Goal: Task Accomplishment & Management: Complete application form

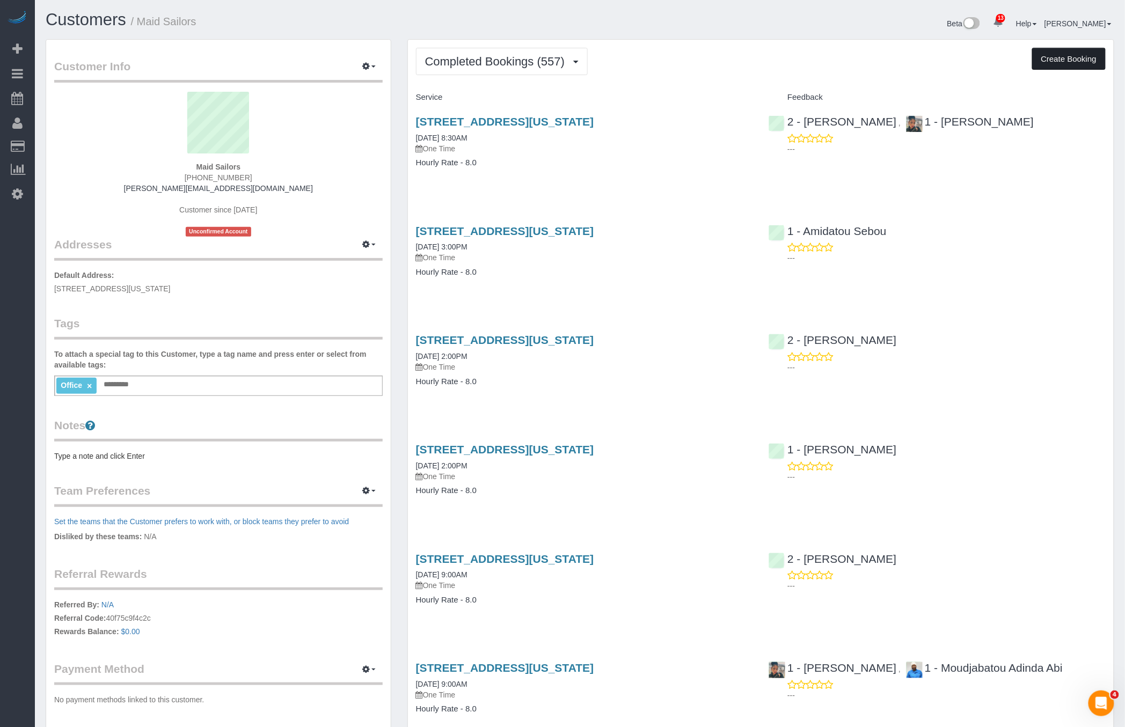
click at [1074, 59] on button "Create Booking" at bounding box center [1069, 59] width 74 height 23
select select "NY"
select select "number:89"
select select "number:90"
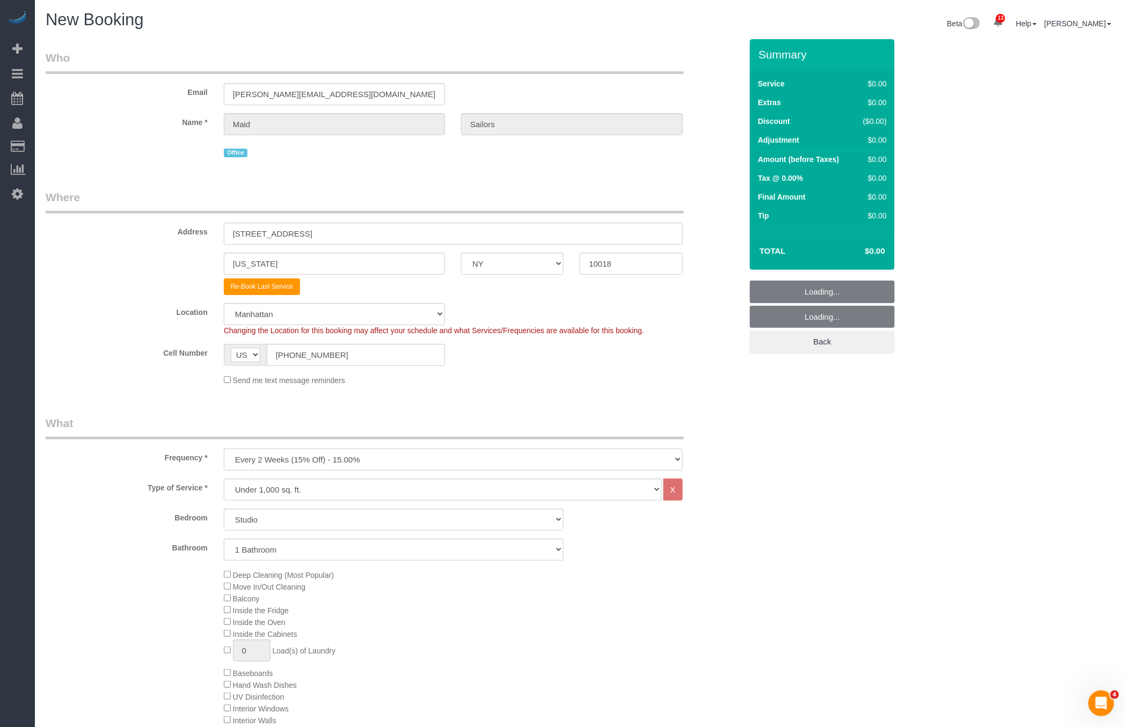
click at [267, 454] on select "One Time Weekly (20% Off) - 20.00% Every 2 Weeks (15% Off) - 15.00% Every 4 Wee…" at bounding box center [453, 460] width 459 height 22
select select "object:3947"
click at [224, 449] on select "One Time Weekly (20% Off) - 20.00% Every 2 Weeks (15% Off) - 15.00% Every 4 Wee…" at bounding box center [453, 460] width 459 height 22
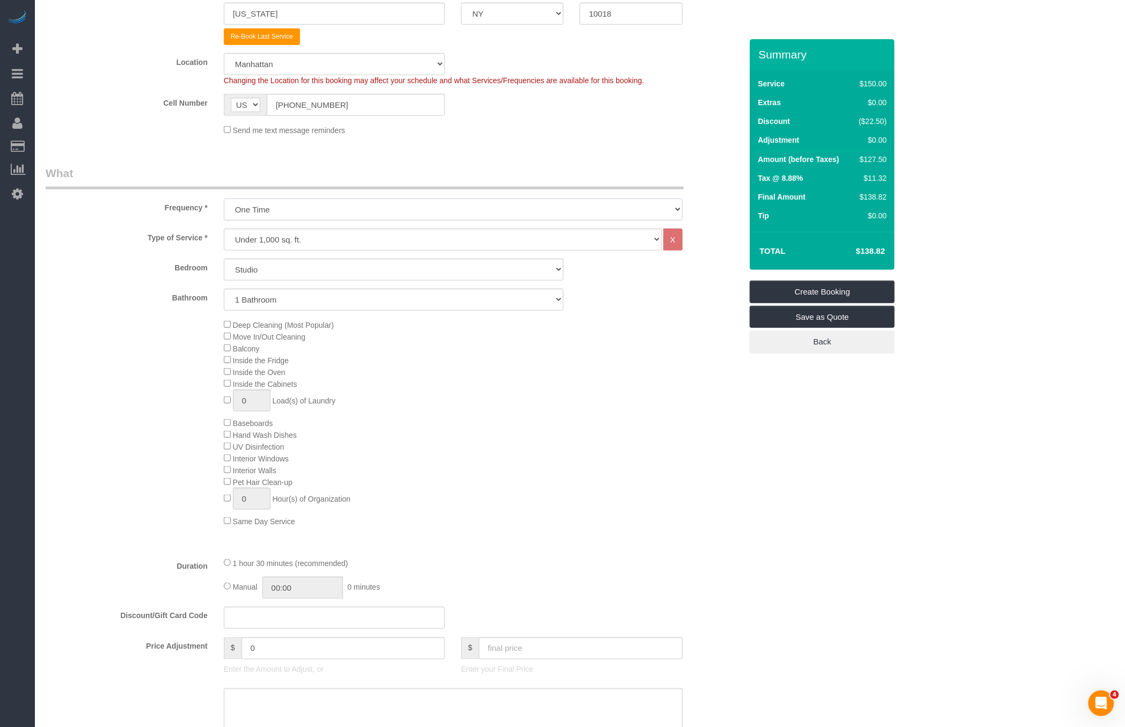
scroll to position [312, 0]
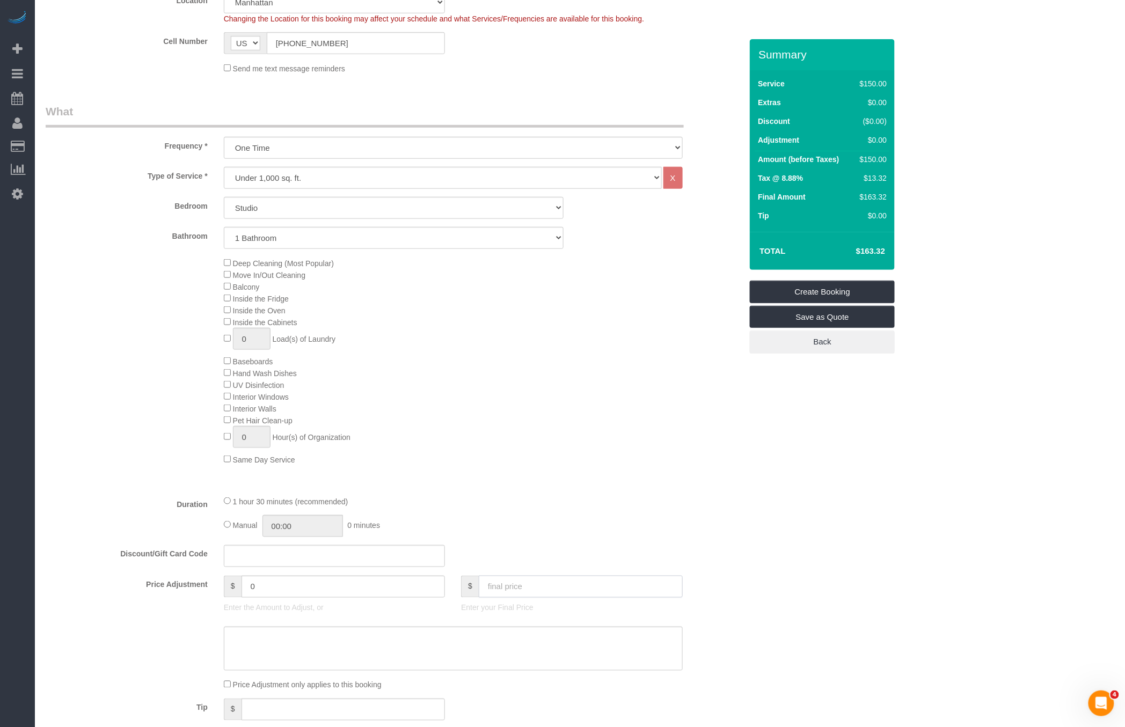
drag, startPoint x: 514, startPoint y: 585, endPoint x: 509, endPoint y: 584, distance: 5.6
click at [515, 586] on input "text" at bounding box center [581, 587] width 204 height 22
type input "0"
click at [714, 436] on div "Deep Cleaning (Most Popular) Move In/Out Cleaning Balcony Inside the Fridge Ins…" at bounding box center [483, 361] width 534 height 208
type input "-150"
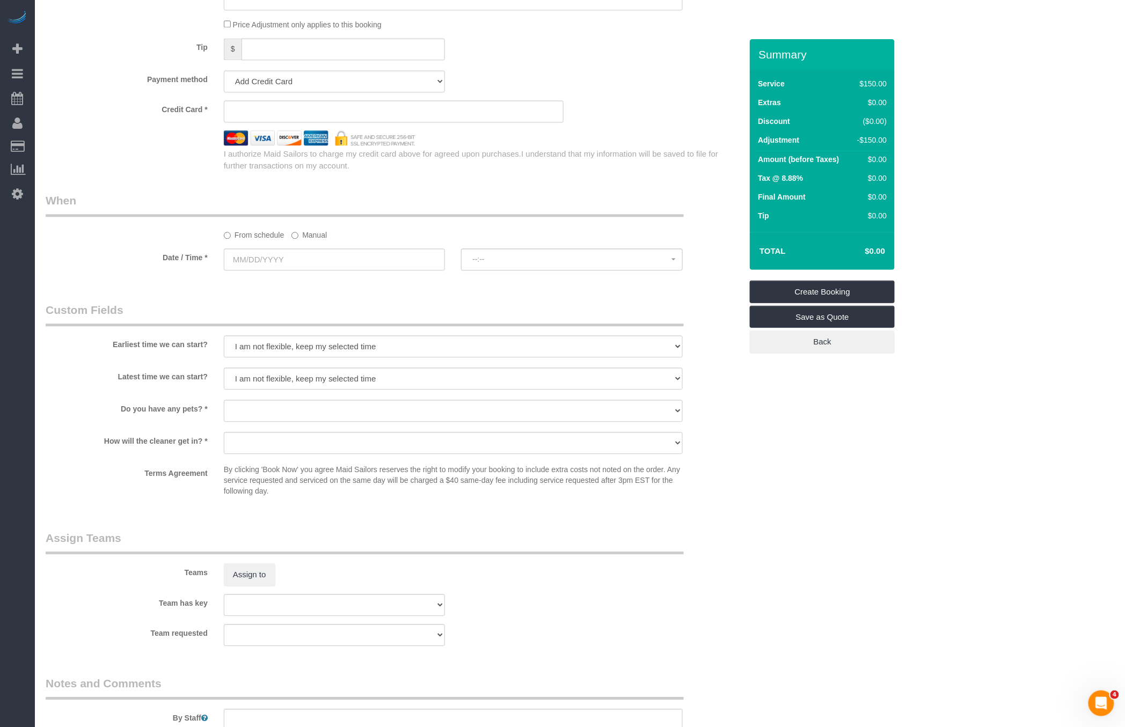
scroll to position [971, 0]
click at [341, 74] on select "Add Credit Card Cash Check Paypal" at bounding box center [334, 83] width 221 height 22
select select "string:paypal"
click at [224, 72] on select "Add Credit Card Cash Check Paypal" at bounding box center [334, 83] width 221 height 22
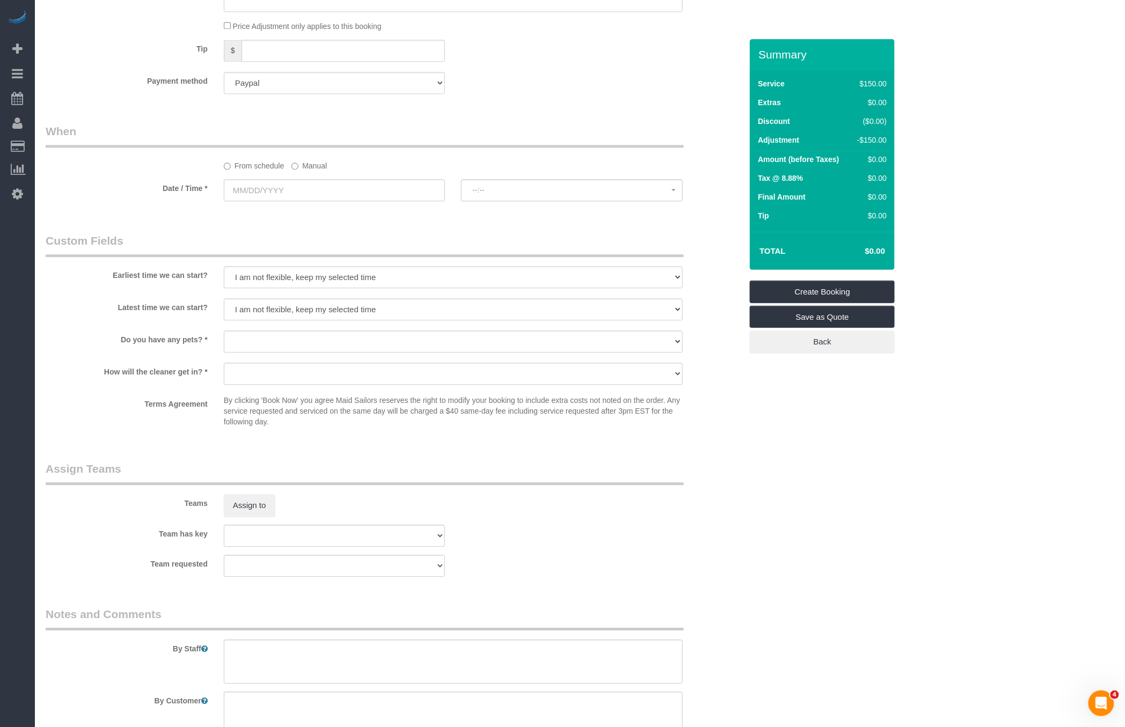
click at [318, 163] on label "Manual" at bounding box center [309, 164] width 35 height 14
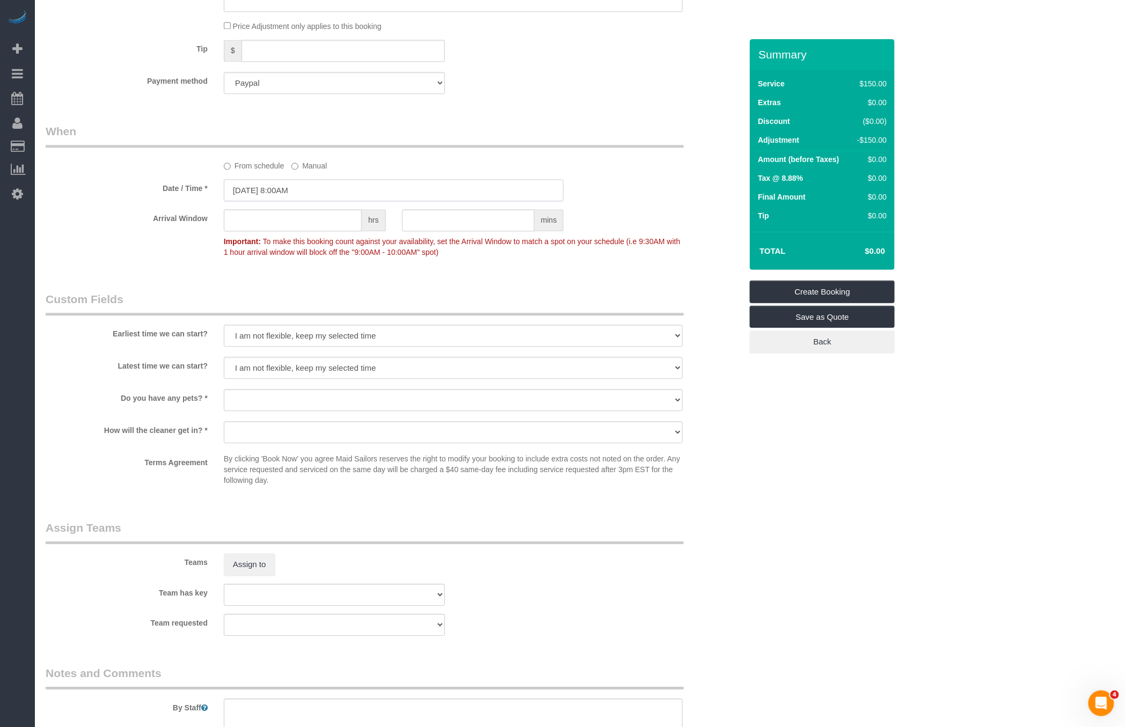
click at [314, 190] on input "08/21/2025 8:00AM" at bounding box center [394, 190] width 340 height 22
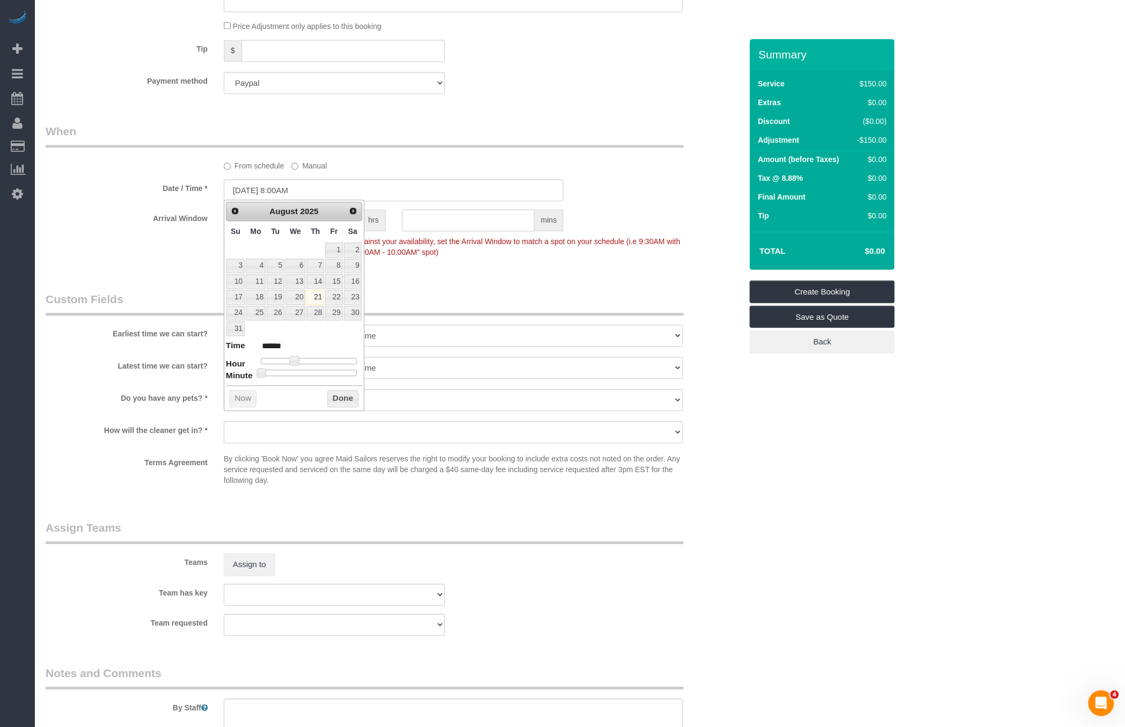
type input "08/21/2025 9:00AM"
type input "******"
click at [300, 358] on div at bounding box center [309, 361] width 96 height 6
type input "08/21/2025 10:00AM"
type input "*******"
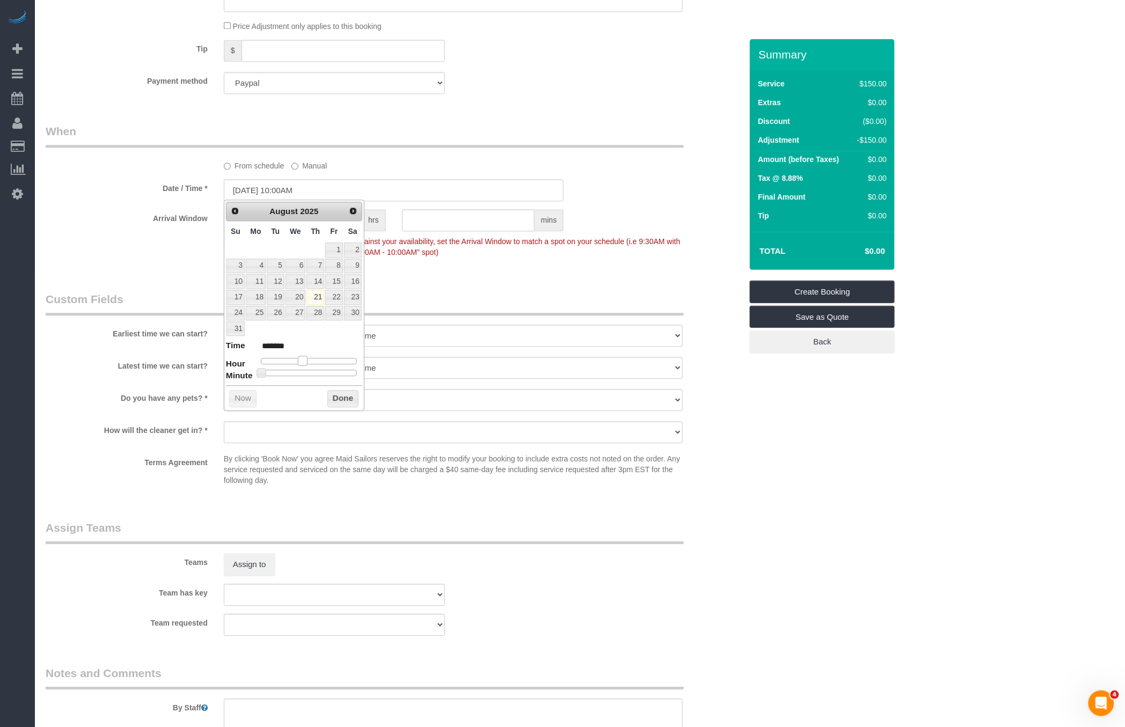
drag, startPoint x: 300, startPoint y: 358, endPoint x: 307, endPoint y: 358, distance: 6.4
click at [307, 358] on span at bounding box center [303, 361] width 10 height 10
type input "08/21/2025 2:00PM"
type input "******"
type input "08/21/2025 1:00PM"
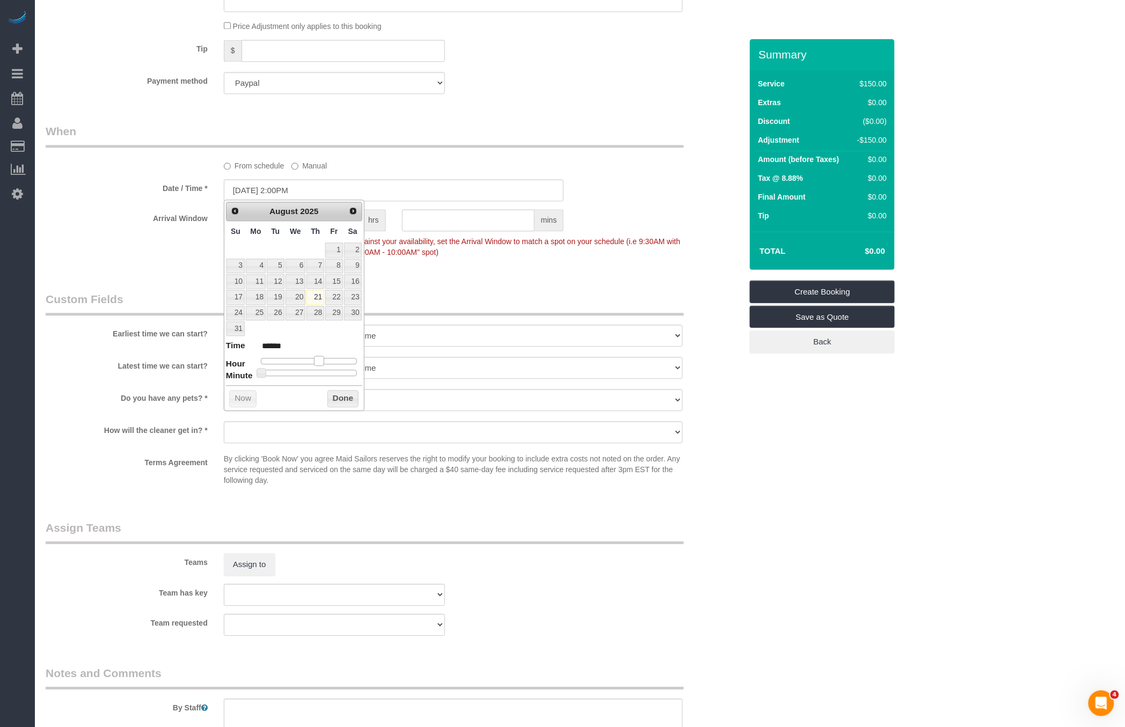
type input "******"
type input "08/21/2025 2:00PM"
type input "******"
click at [318, 358] on div at bounding box center [309, 361] width 96 height 6
click at [339, 391] on button "Done" at bounding box center [344, 398] width 32 height 17
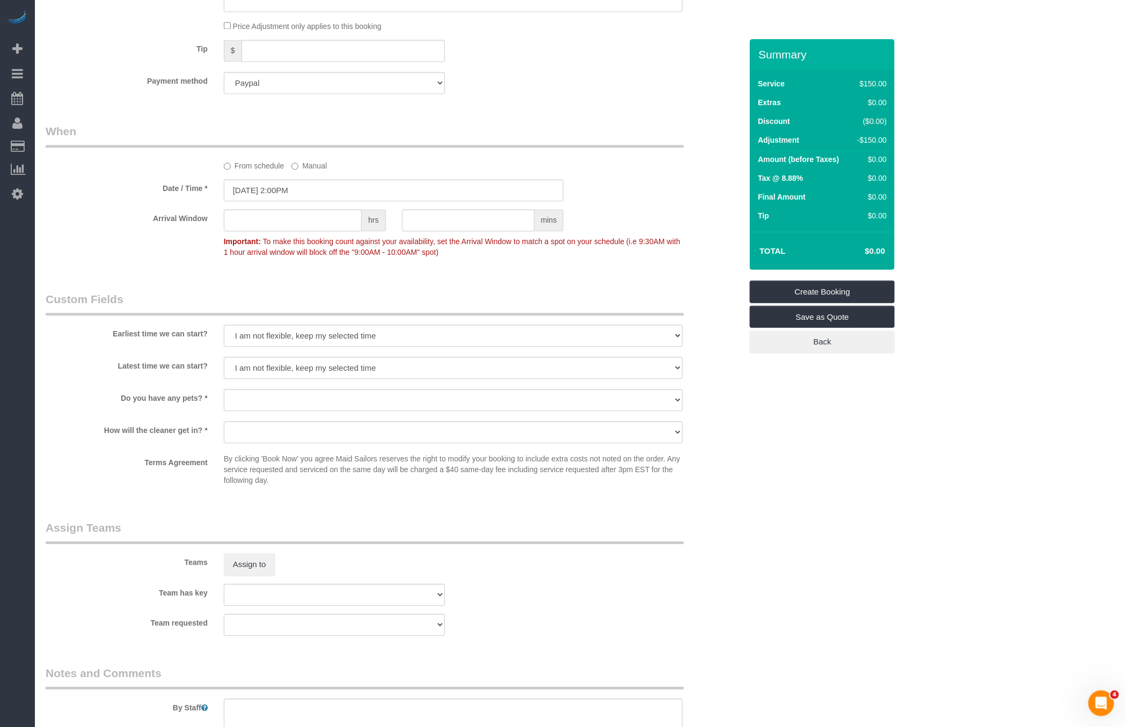
scroll to position [0, 0]
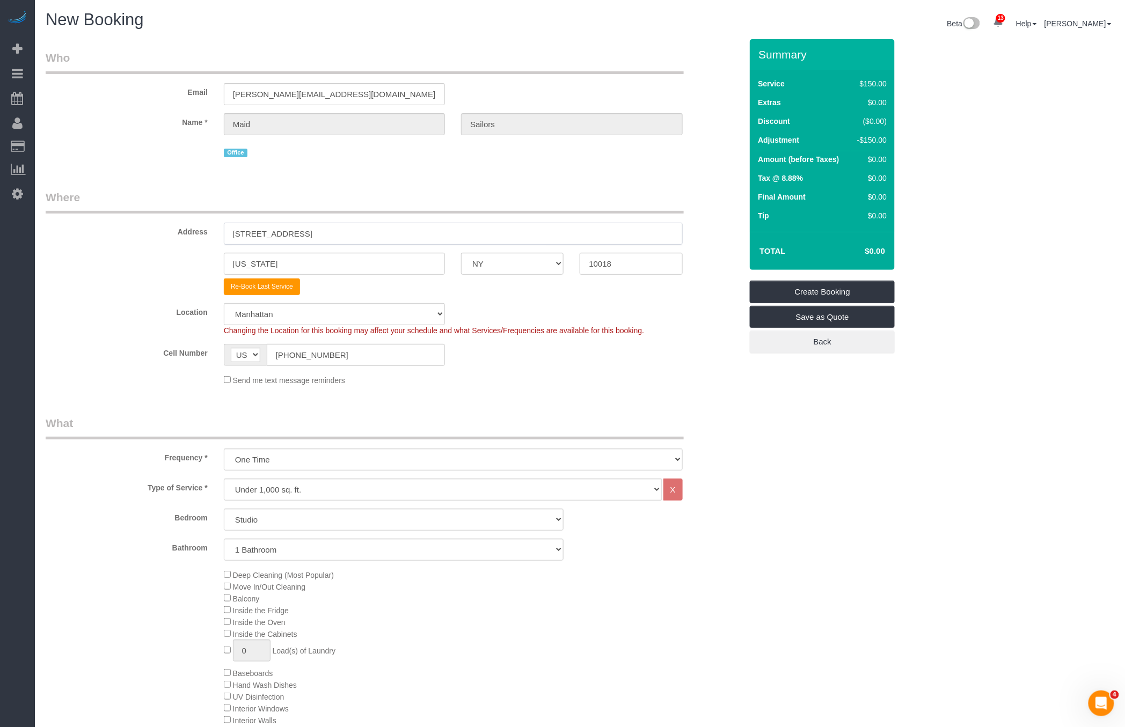
click at [358, 226] on input "333 West 39th Street, Suite. 405" at bounding box center [453, 234] width 459 height 22
click at [355, 233] on input "333 West 39th Street, Suite. 405" at bounding box center [453, 234] width 459 height 22
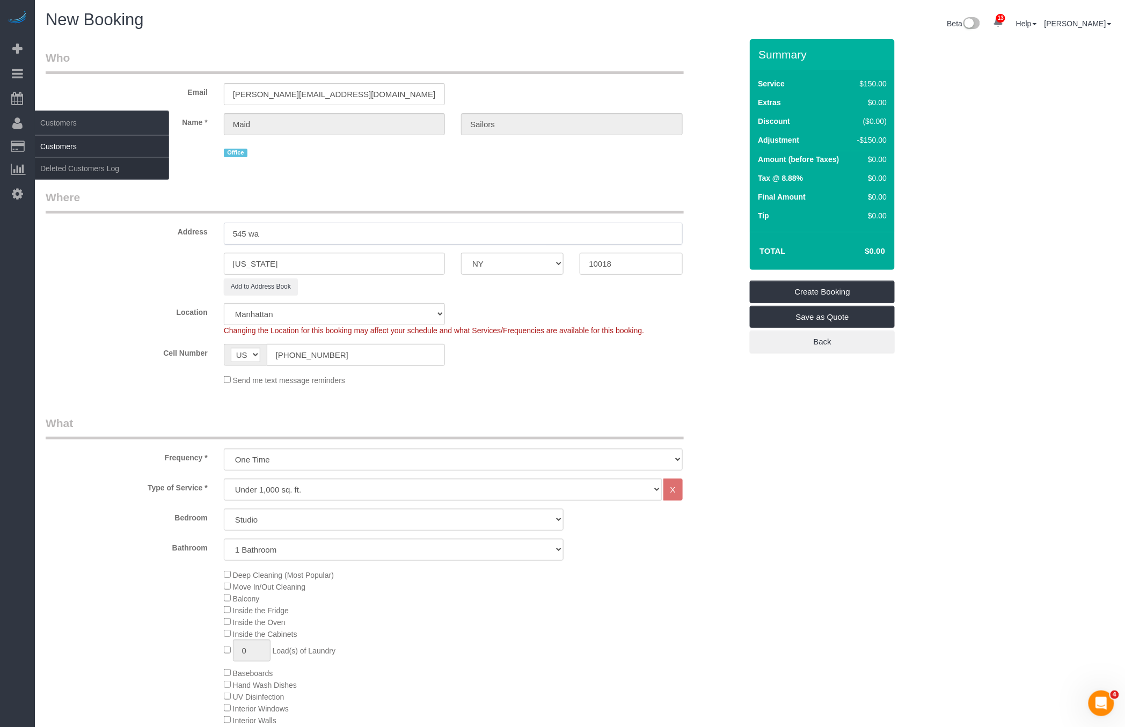
type input "545 wa"
click at [53, 141] on link "Customers" at bounding box center [102, 146] width 134 height 21
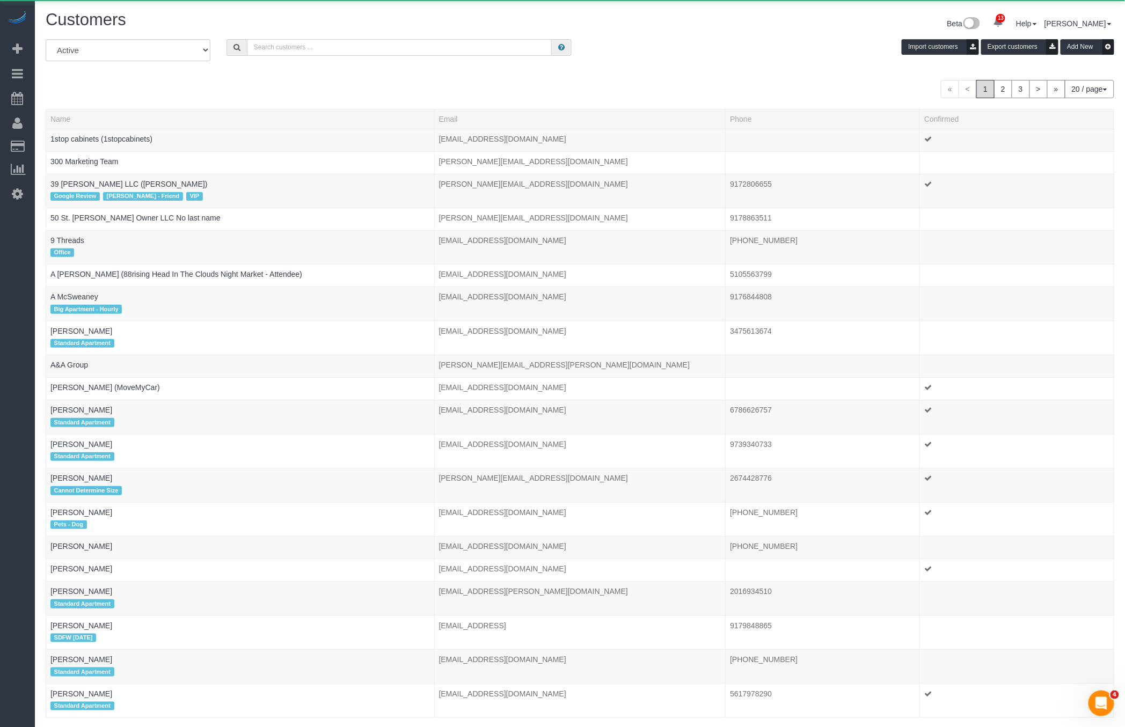
click at [337, 40] on input "text" at bounding box center [399, 47] width 305 height 17
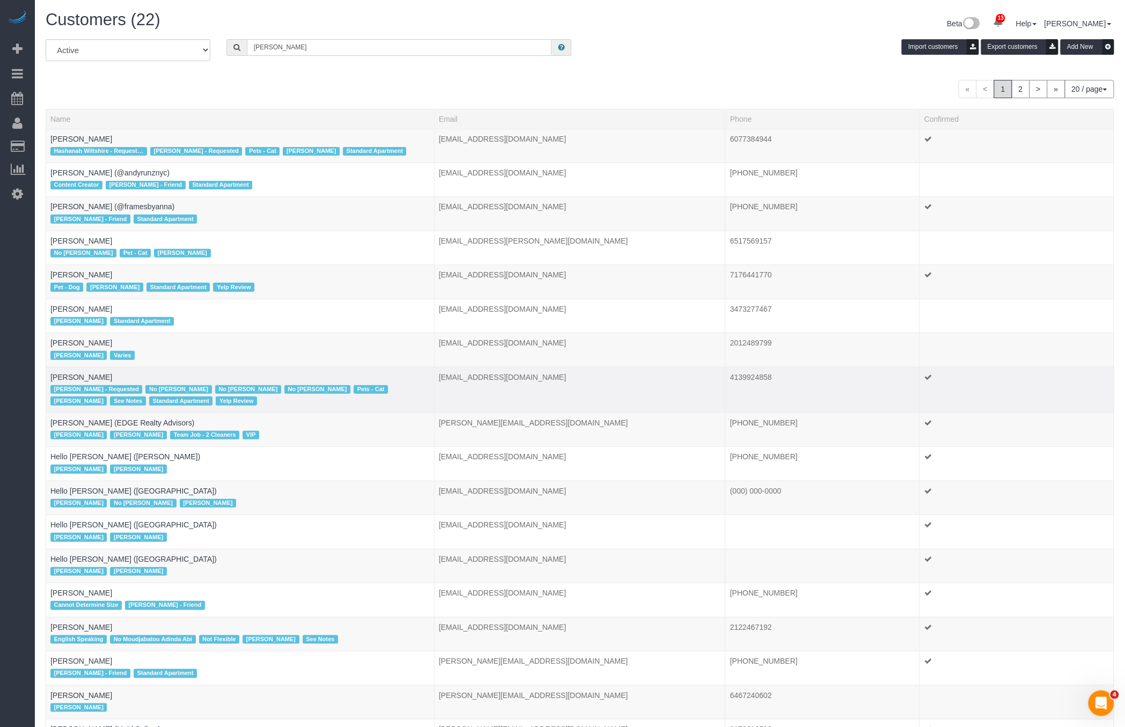
scroll to position [166, 0]
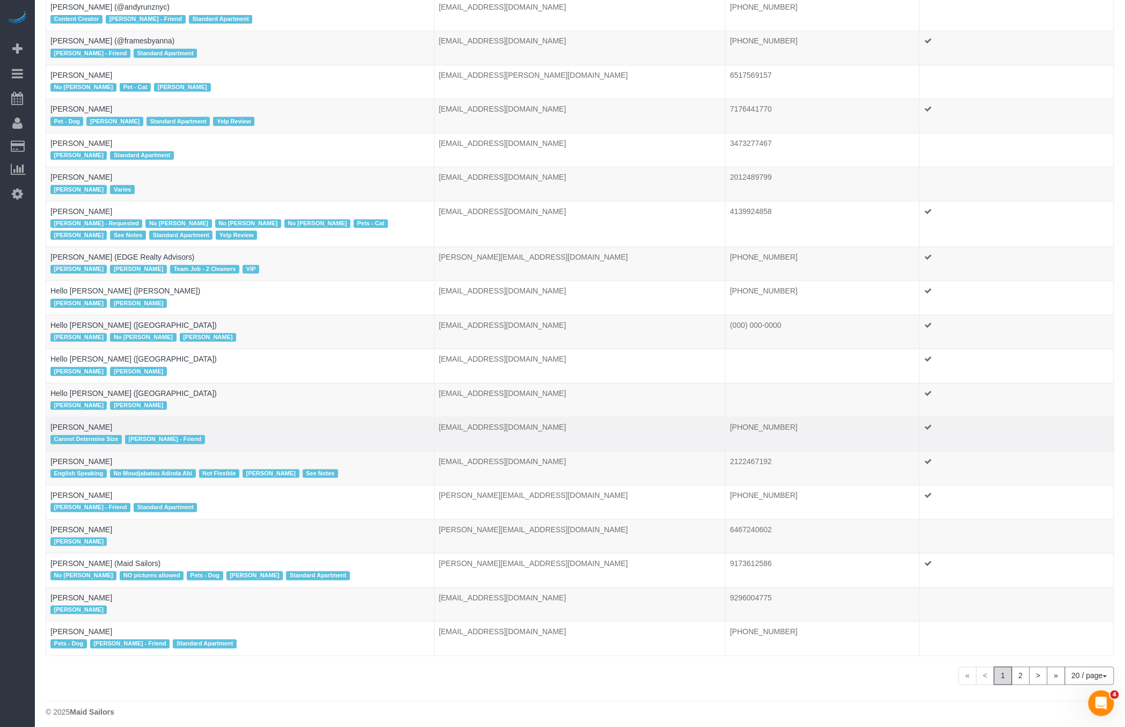
type input "raymond chiu"
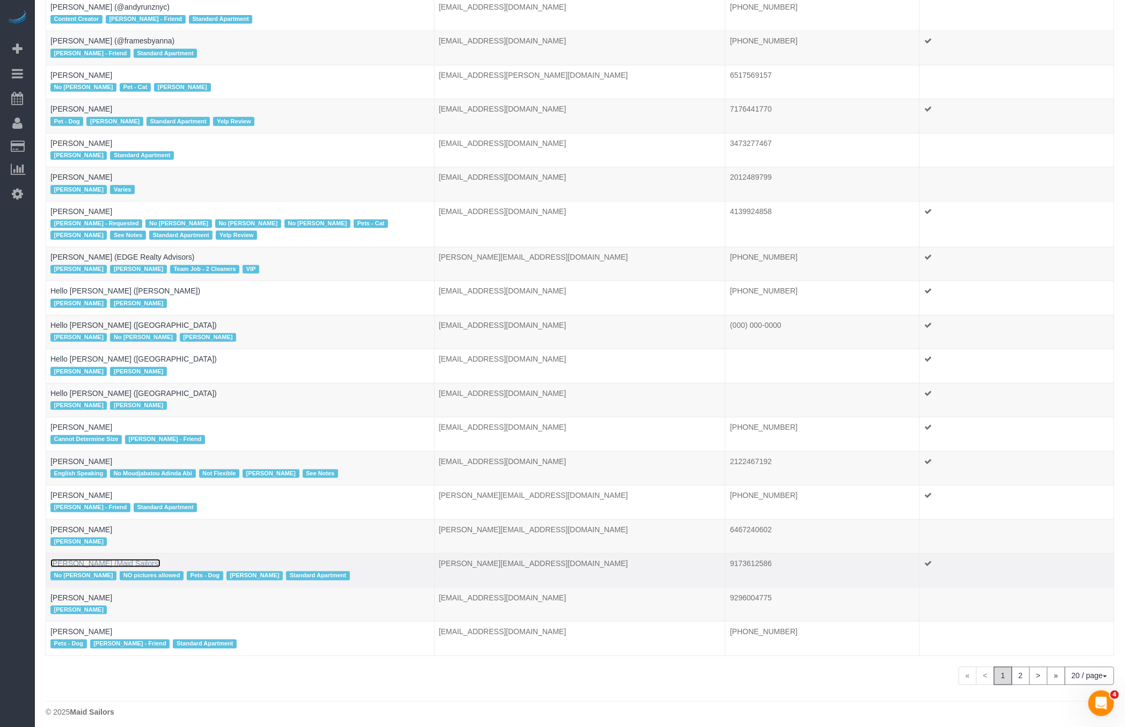
click at [79, 559] on link "Raymond Chiu (Maid Sailors)" at bounding box center [105, 563] width 110 height 9
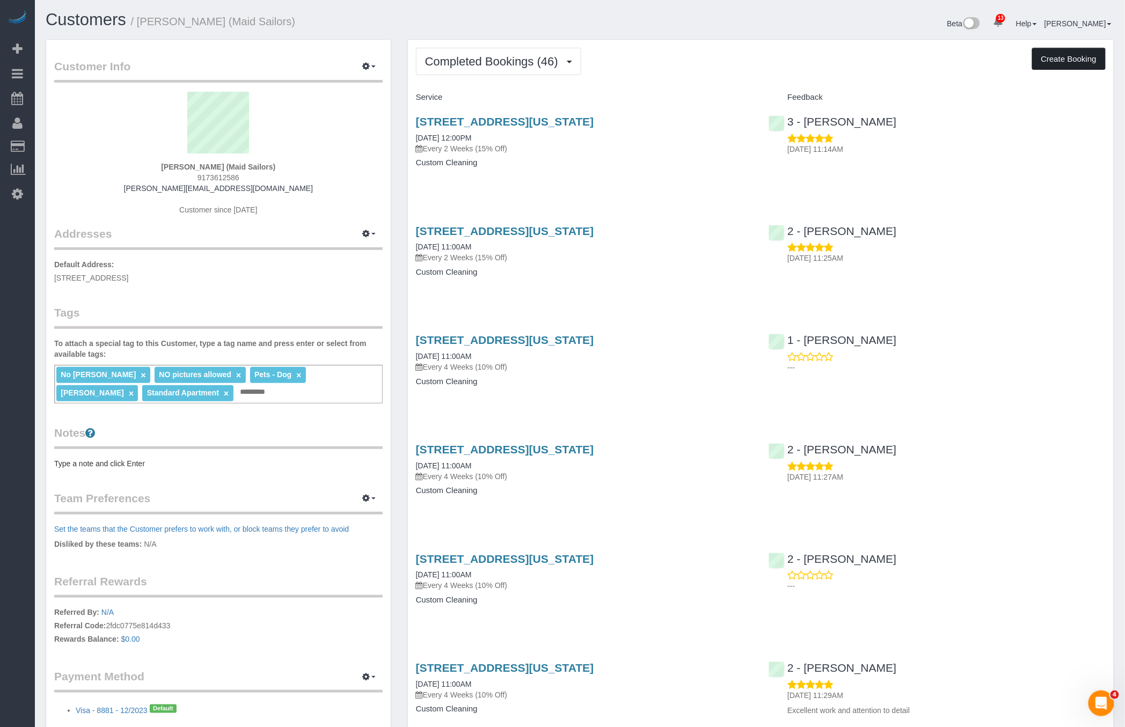
click at [1066, 58] on button "Create Booking" at bounding box center [1069, 59] width 74 height 23
select select "NY"
select select "number:89"
select select "number:90"
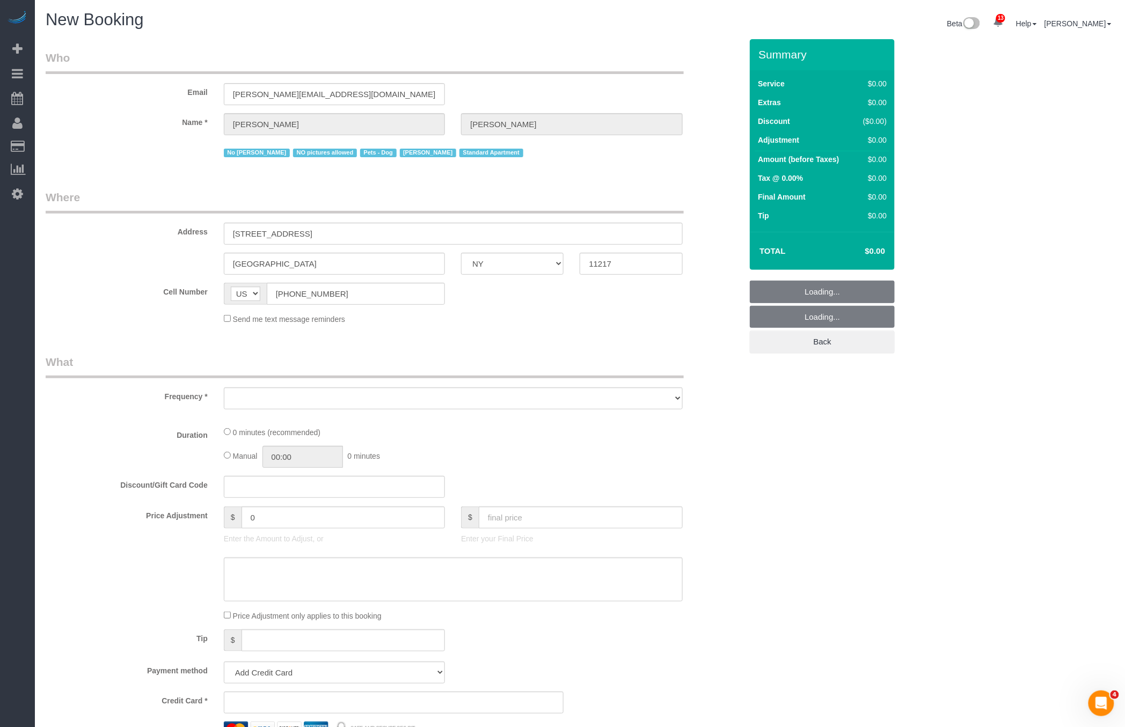
select select "object:8156"
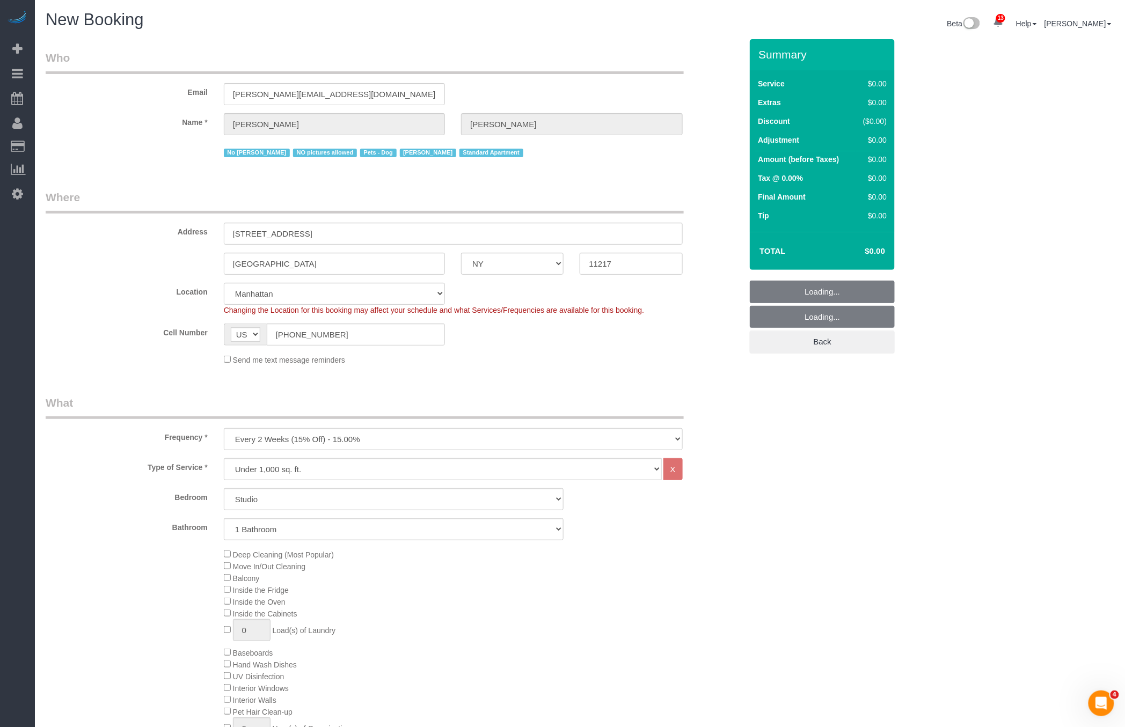
select select "string:stripe-pm_1HYyxo4VGloSiKo7NdbNV4bg"
select select "6"
select select "object:8196"
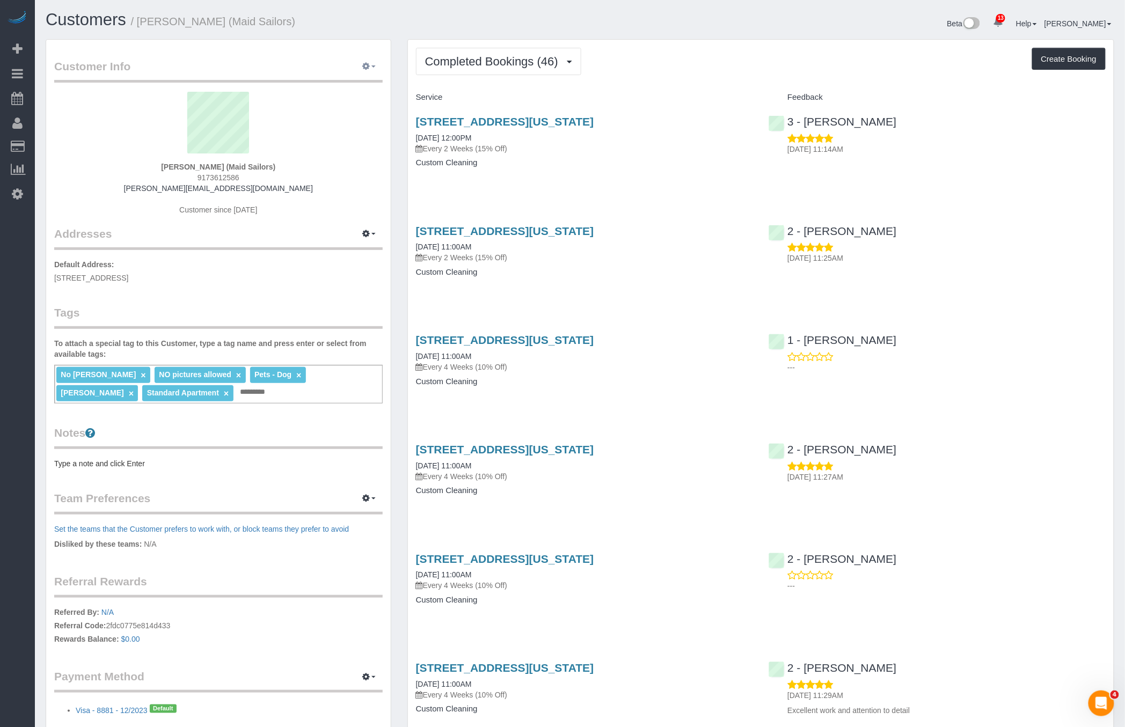
click at [372, 68] on button "button" at bounding box center [369, 67] width 27 height 17
click at [363, 84] on link "Edit Contact Info" at bounding box center [335, 86] width 93 height 14
select select "NY"
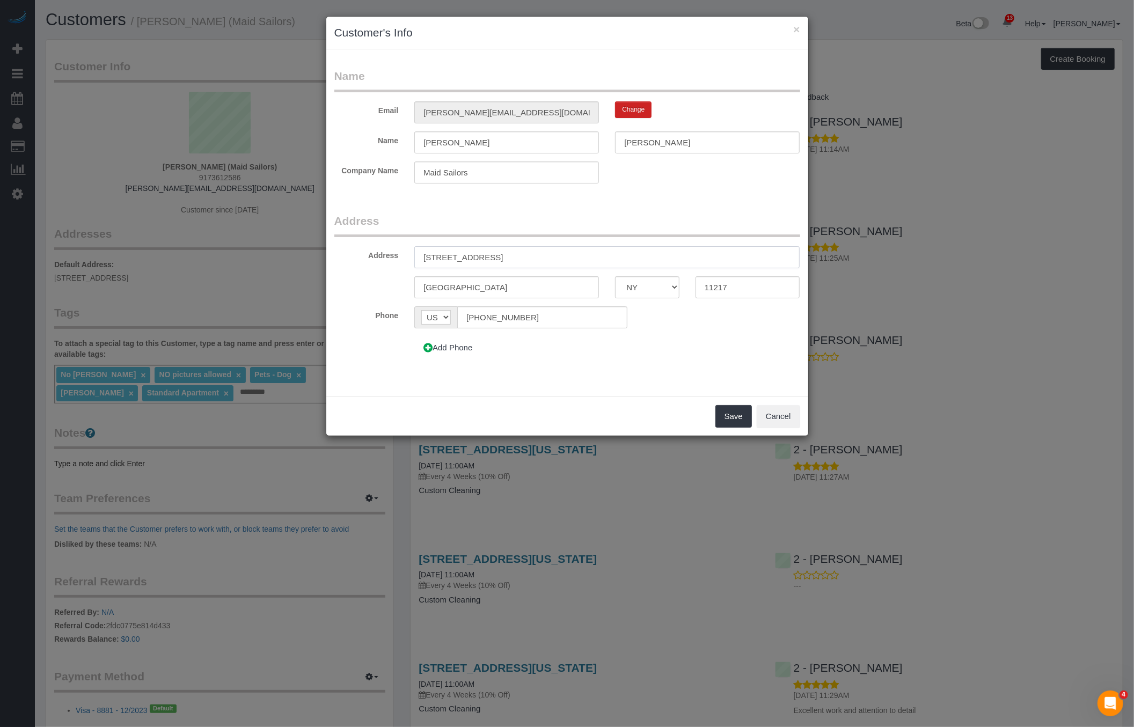
click at [455, 257] on input "18 6th Ave, Apt. 2200" at bounding box center [606, 257] width 385 height 22
type input "1"
type input "545 Washington Ave"
type input "11238"
type input "[STREET_ADDRESS][US_STATE]"
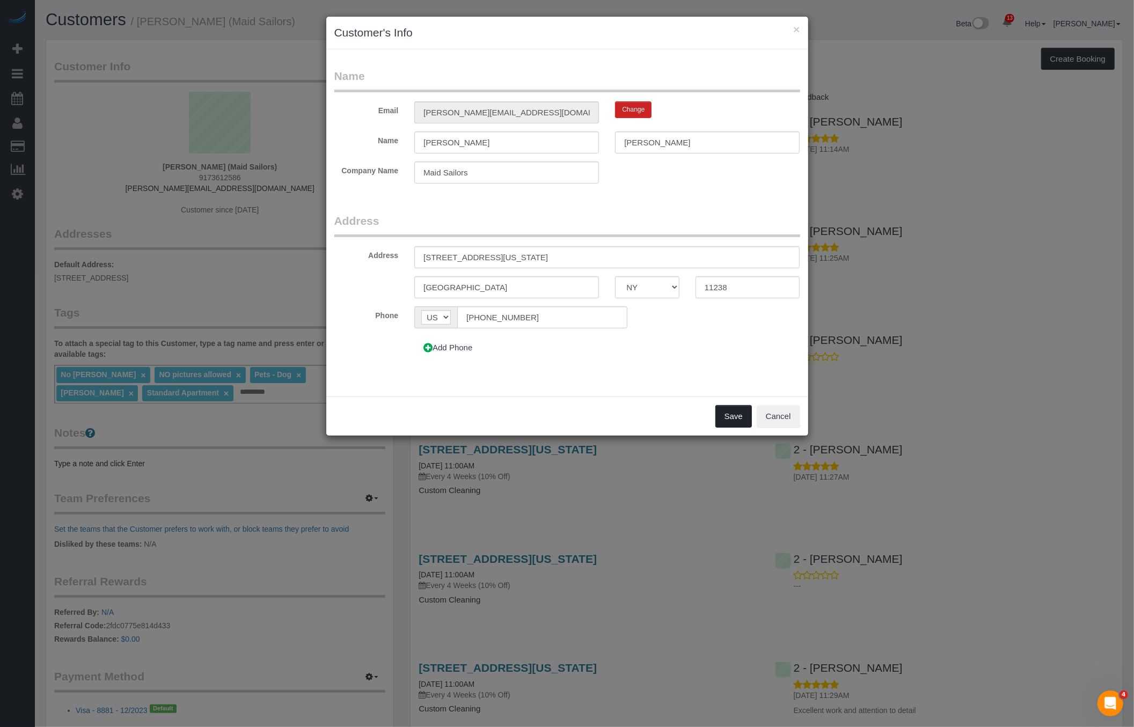
drag, startPoint x: 739, startPoint y: 419, endPoint x: 739, endPoint y: 361, distance: 58.0
click at [746, 274] on sui-modal "× Customer's Info Name Email raymond+cleaning@maidsailors.com Change Name Raymo…" at bounding box center [567, 226] width 482 height 419
click at [741, 410] on button "Save" at bounding box center [734, 416] width 37 height 23
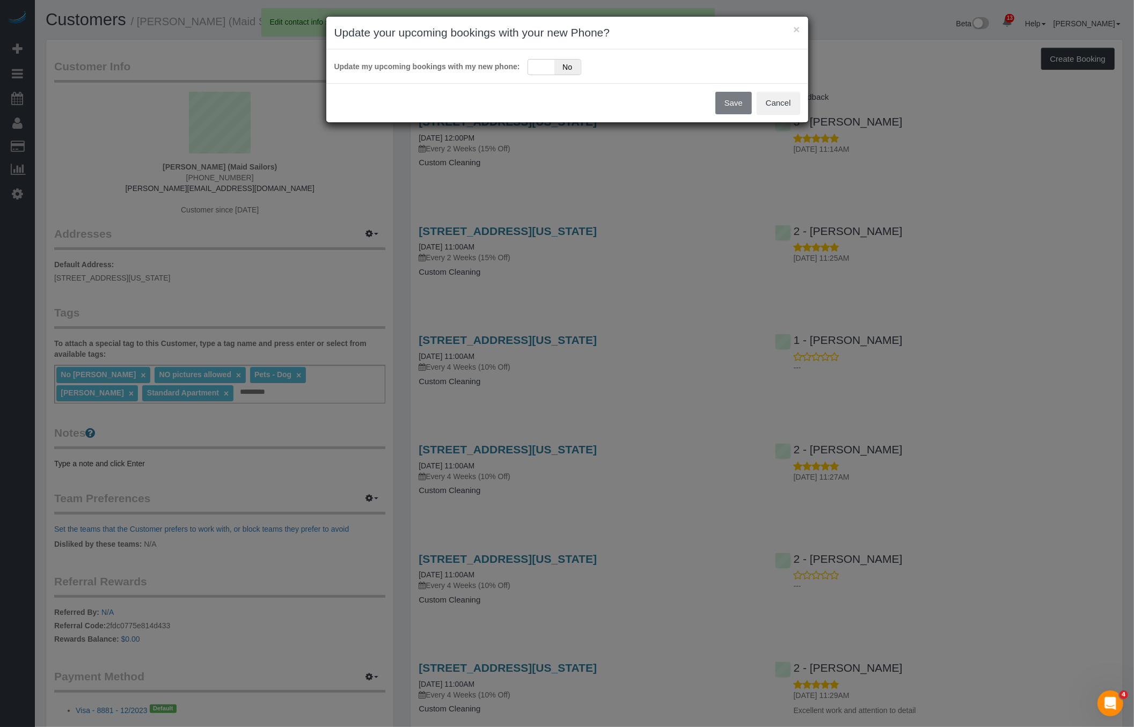
click at [737, 102] on div "Save Cancel" at bounding box center [567, 102] width 482 height 39
click at [783, 101] on button "Cancel" at bounding box center [778, 103] width 43 height 23
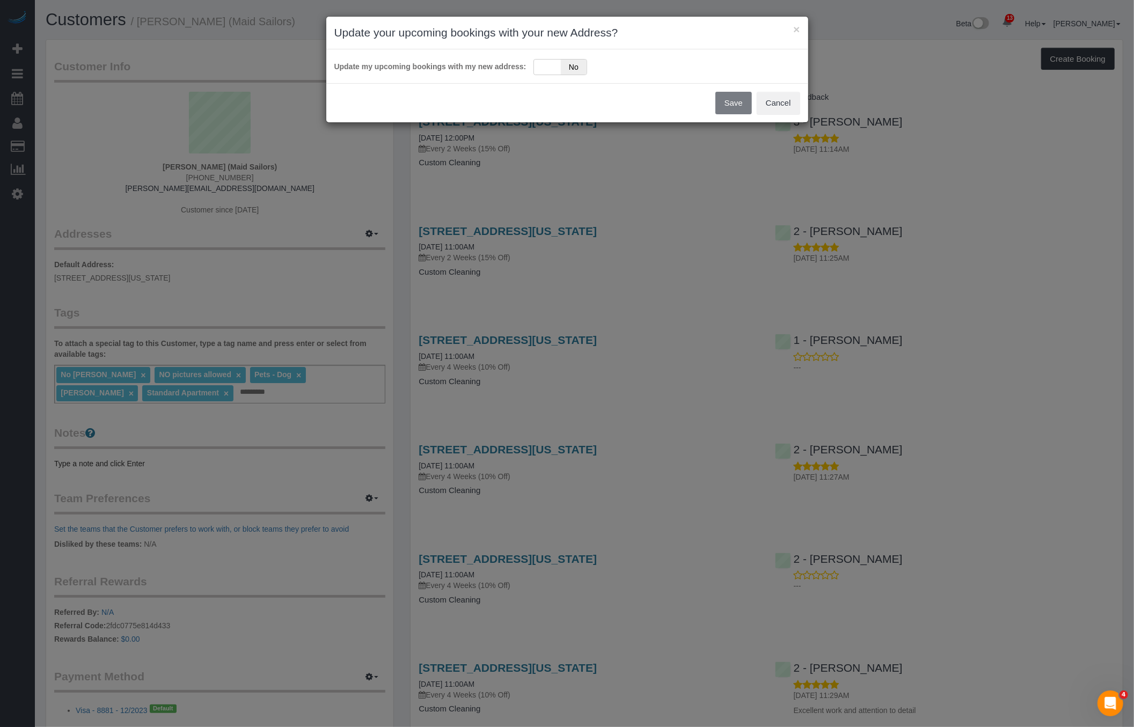
click at [784, 23] on div "× Update your upcoming bookings with your new Address?" at bounding box center [567, 33] width 482 height 33
click at [798, 30] on button "×" at bounding box center [797, 29] width 6 height 11
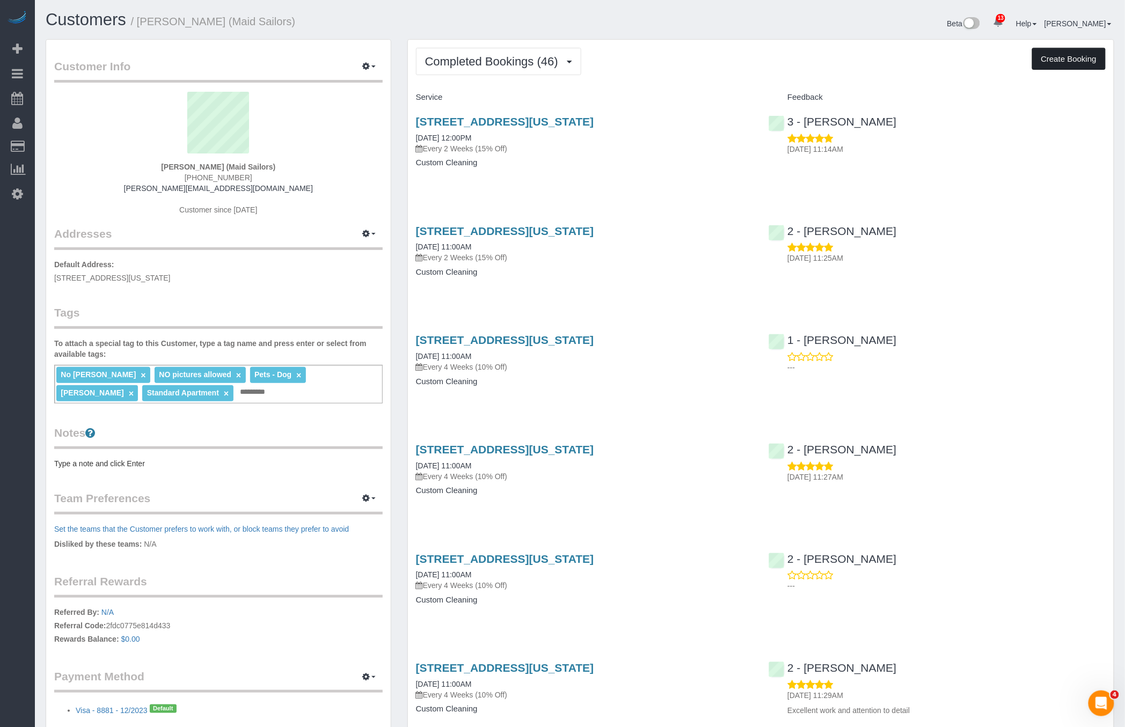
click at [1062, 52] on button "Create Booking" at bounding box center [1069, 59] width 74 height 23
select select "NY"
select select "number:89"
select select "number:90"
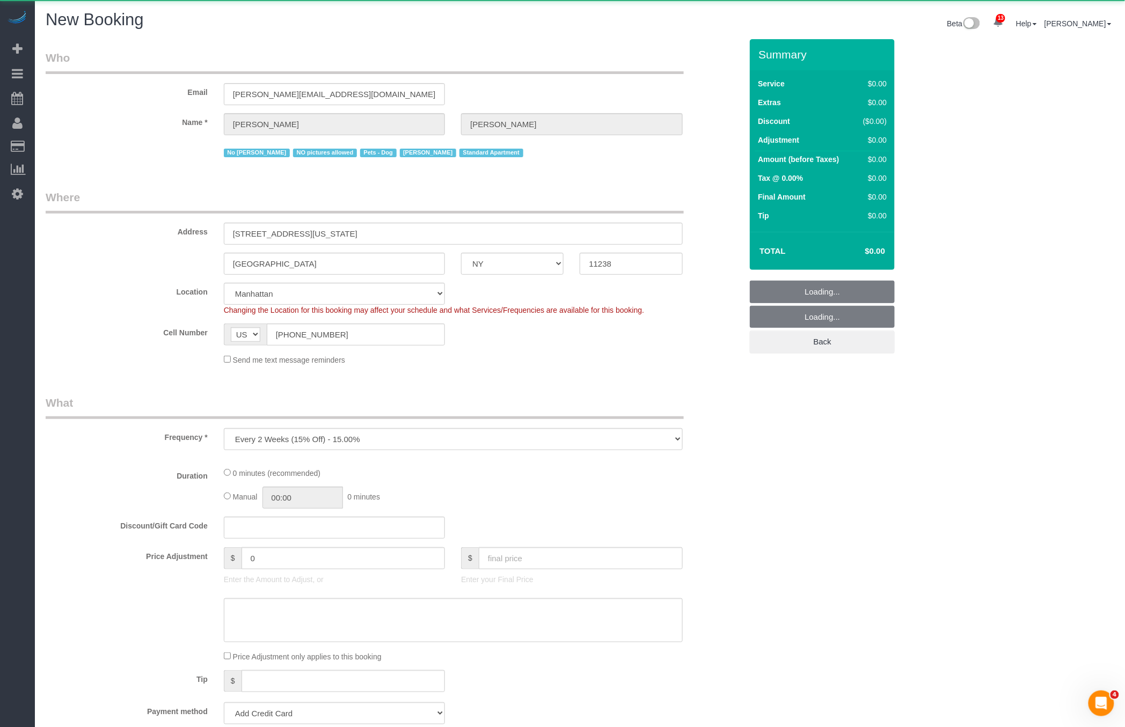
select select "object:10885"
select select "string:stripe-pm_1HYyxo4VGloSiKo7NdbNV4bg"
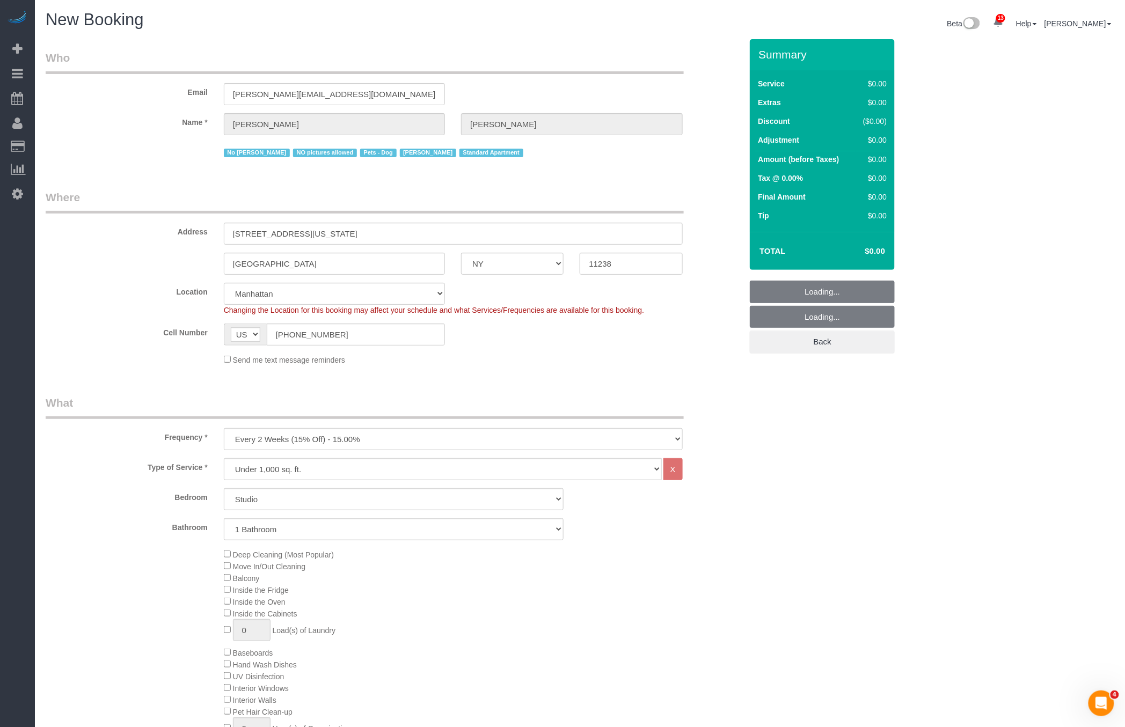
select select "6"
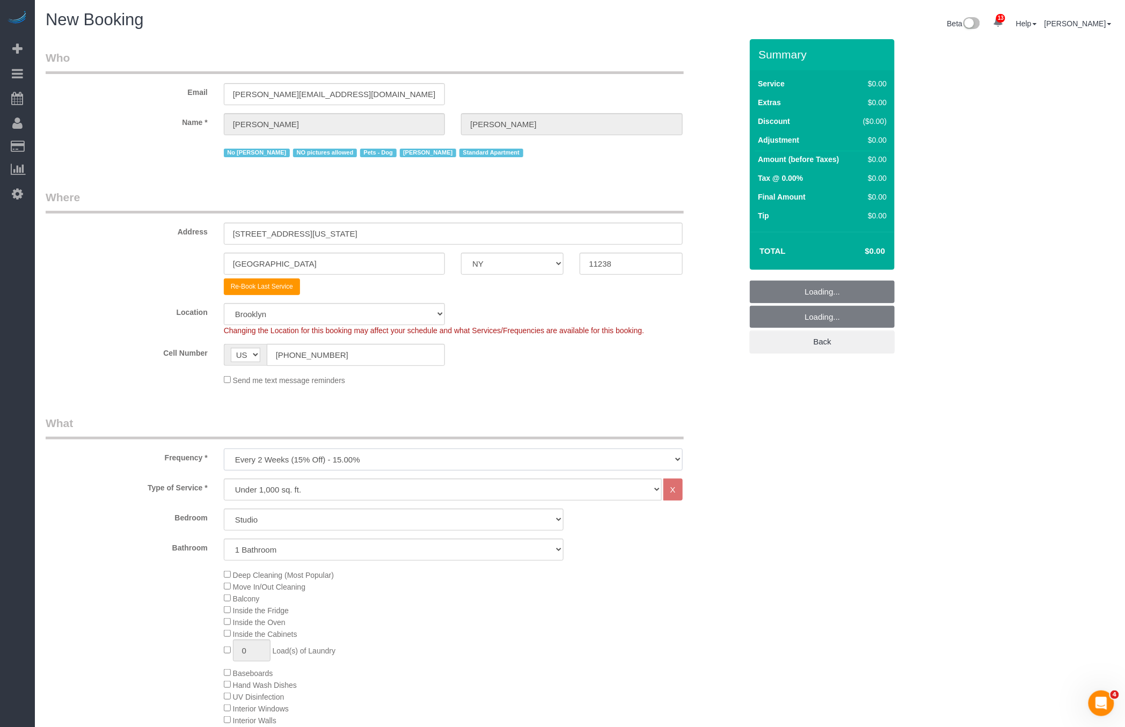
click at [349, 456] on select "One Time Weekly (20% Off) - 20.00% Every 2 Weeks (15% Off) - 15.00% Every 4 Wee…" at bounding box center [453, 460] width 459 height 22
select select "object:10926"
click at [224, 449] on select "One Time Weekly (20% Off) - 20.00% Every 2 Weeks (15% Off) - 15.00% Every 4 Wee…" at bounding box center [453, 460] width 459 height 22
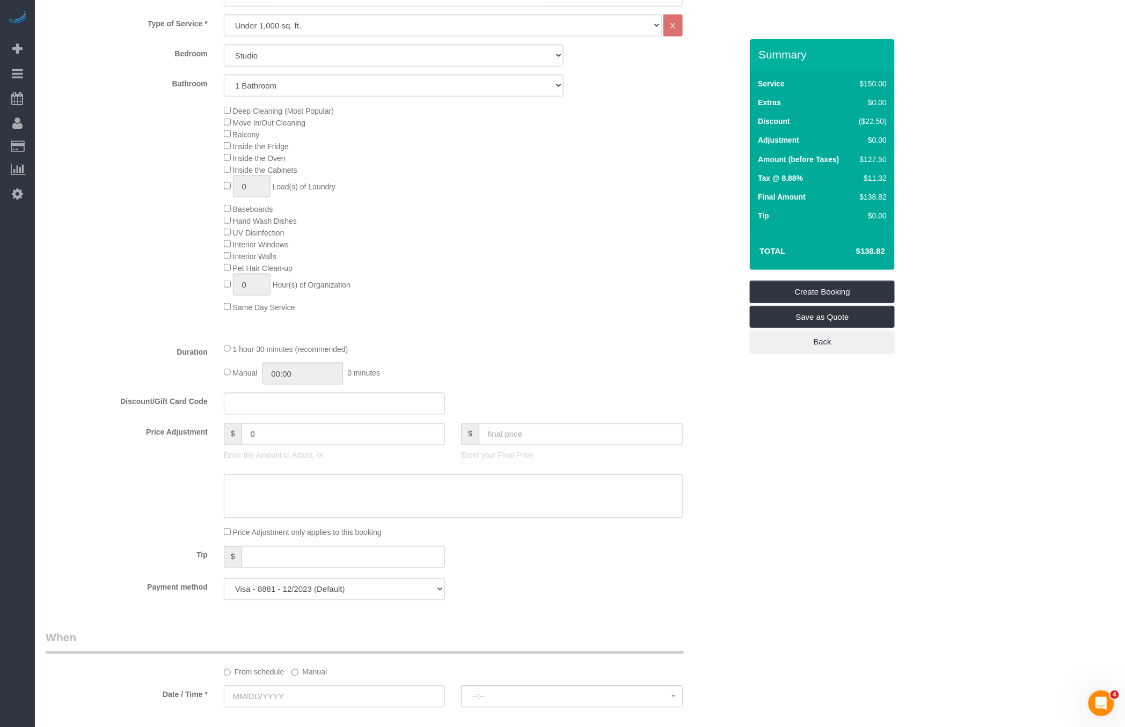
scroll to position [615, 0]
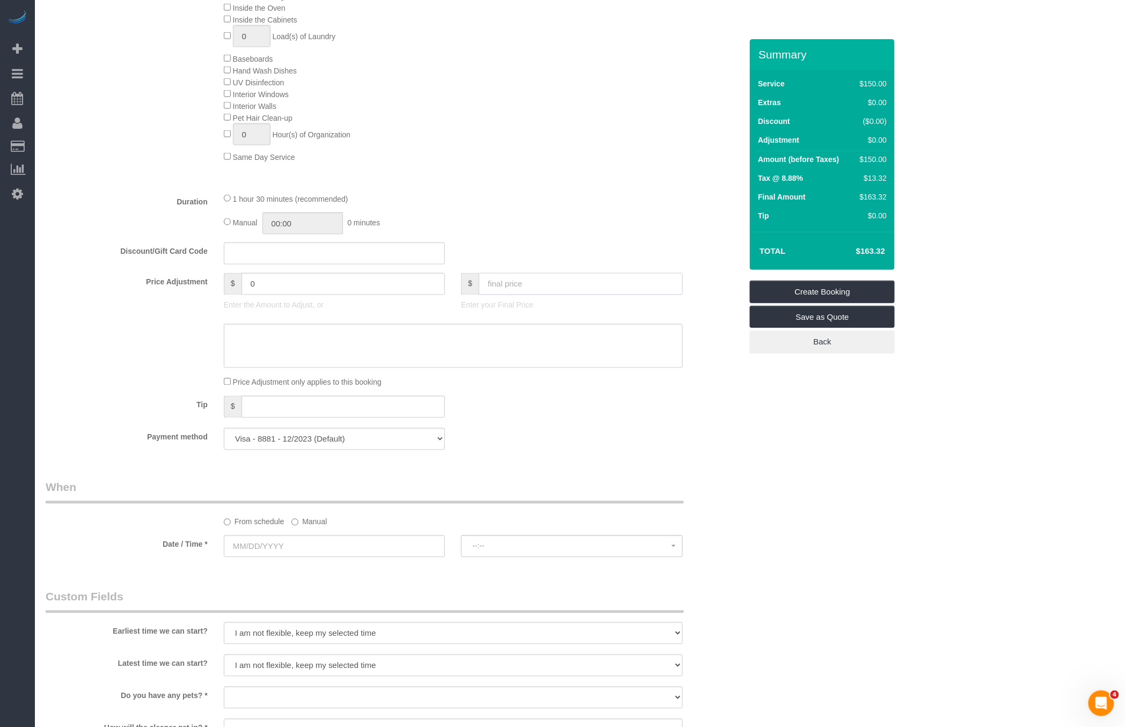
click at [492, 282] on input "text" at bounding box center [581, 284] width 204 height 22
type input "0"
click at [442, 459] on div "Who Email raymond+cleaning@maidsailors.com Name * Raymond Chiu No Luis Maneiro …" at bounding box center [394, 284] width 712 height 1721
type input "-150"
click at [414, 445] on select "Visa - 8881 - 12/2023 (Default) Add Credit Card ─────────────── Cash Check Payp…" at bounding box center [334, 439] width 221 height 22
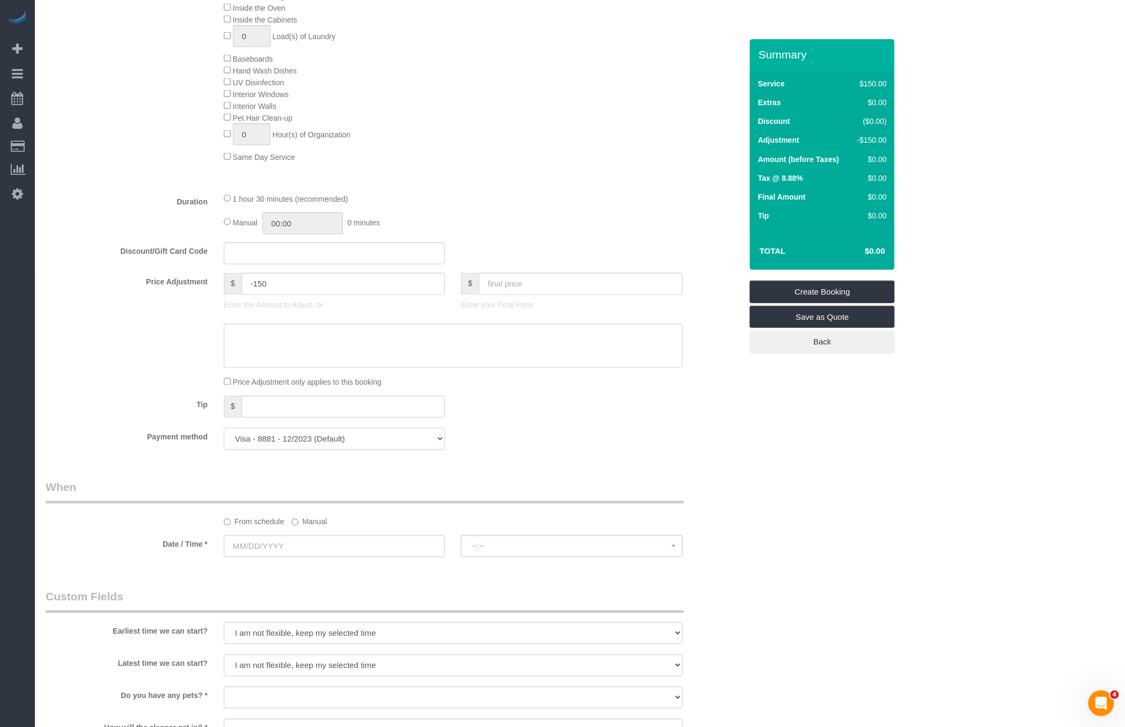
click at [382, 434] on select "Visa - 8881 - 12/2023 (Default) Add Credit Card ─────────────── Cash Check Payp…" at bounding box center [334, 439] width 221 height 22
select select "string:paypal"
click at [224, 428] on select "Visa - 8881 - 12/2023 (Default) Add Credit Card ─────────────── Cash Check Payp…" at bounding box center [334, 439] width 221 height 22
click at [316, 521] on label "Manual" at bounding box center [309, 520] width 35 height 14
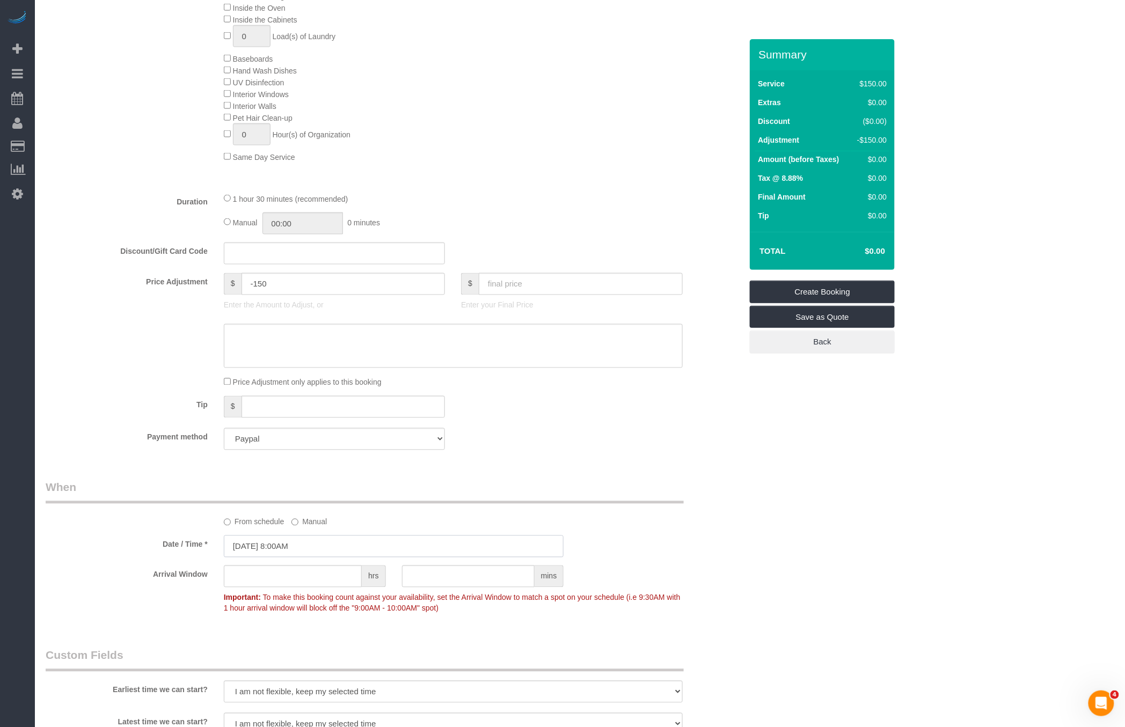
click at [315, 543] on input "08/21/2025 8:00AM" at bounding box center [394, 547] width 340 height 22
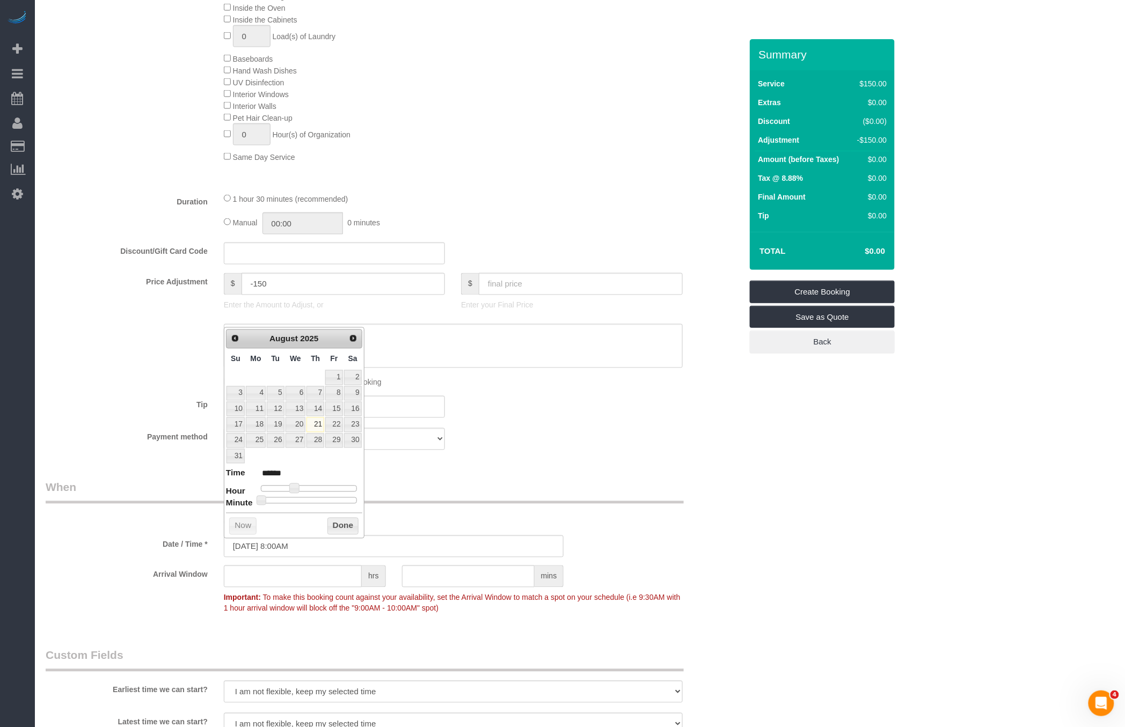
type input "08/21/2025 11:00AM"
type input "*******"
type input "08/21/2025 12:00PM"
type input "*******"
type input "08/21/2025 1:00PM"
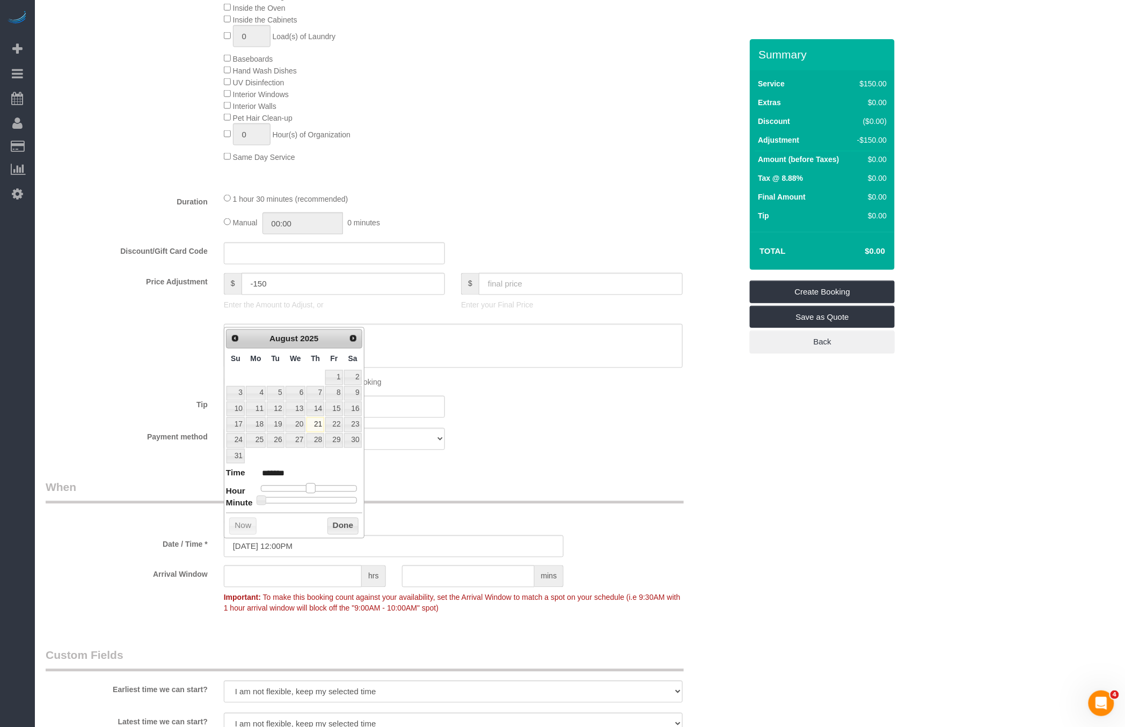
type input "******"
type input "08/21/2025 2:00PM"
type input "******"
drag, startPoint x: 307, startPoint y: 486, endPoint x: 319, endPoint y: 487, distance: 12.9
click at [319, 487] on div at bounding box center [309, 489] width 96 height 6
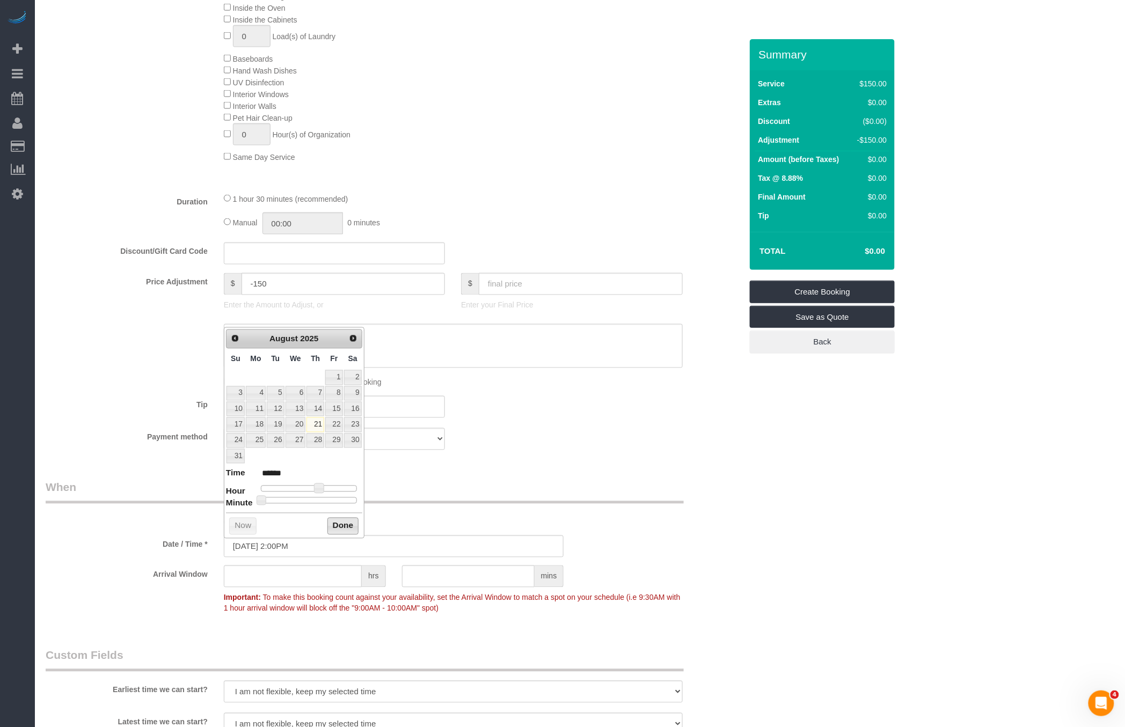
click at [342, 519] on button "Done" at bounding box center [344, 526] width 32 height 17
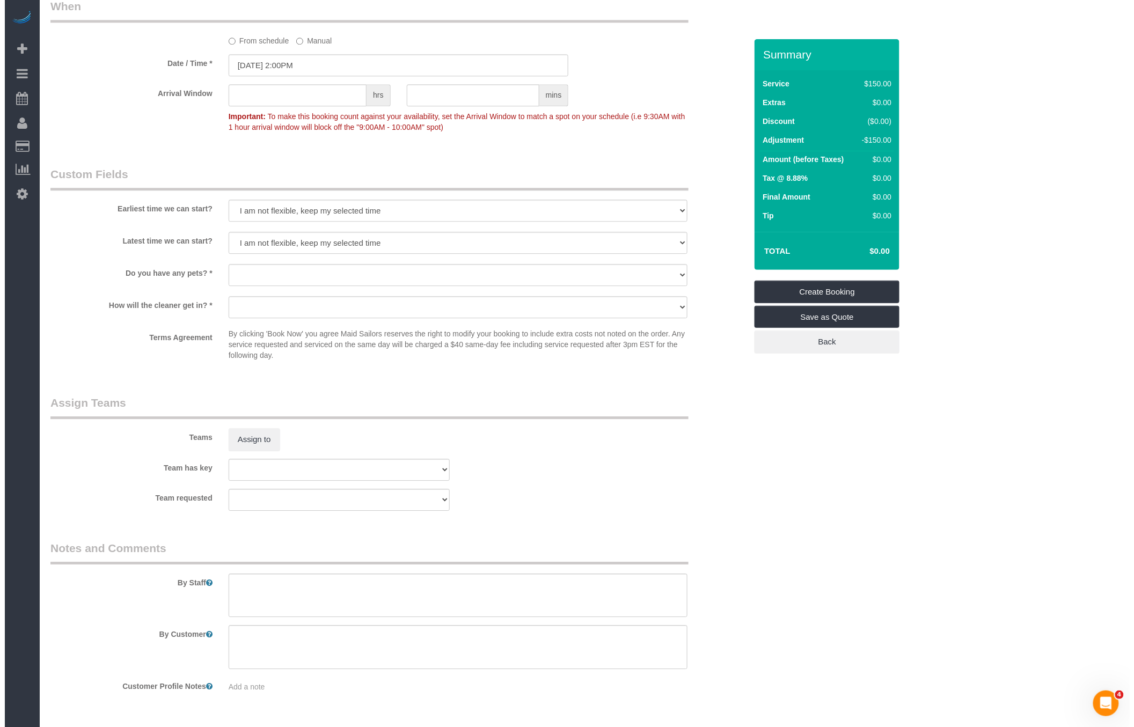
scroll to position [1126, 0]
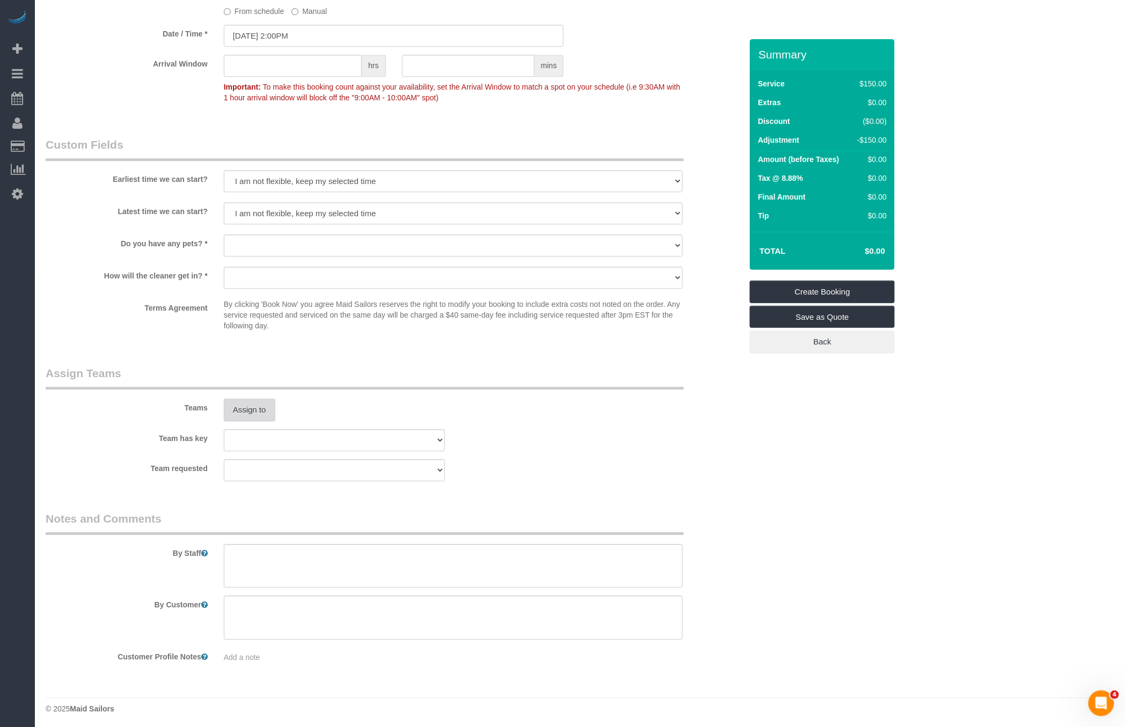
click at [272, 409] on button "Assign to" at bounding box center [250, 410] width 52 height 23
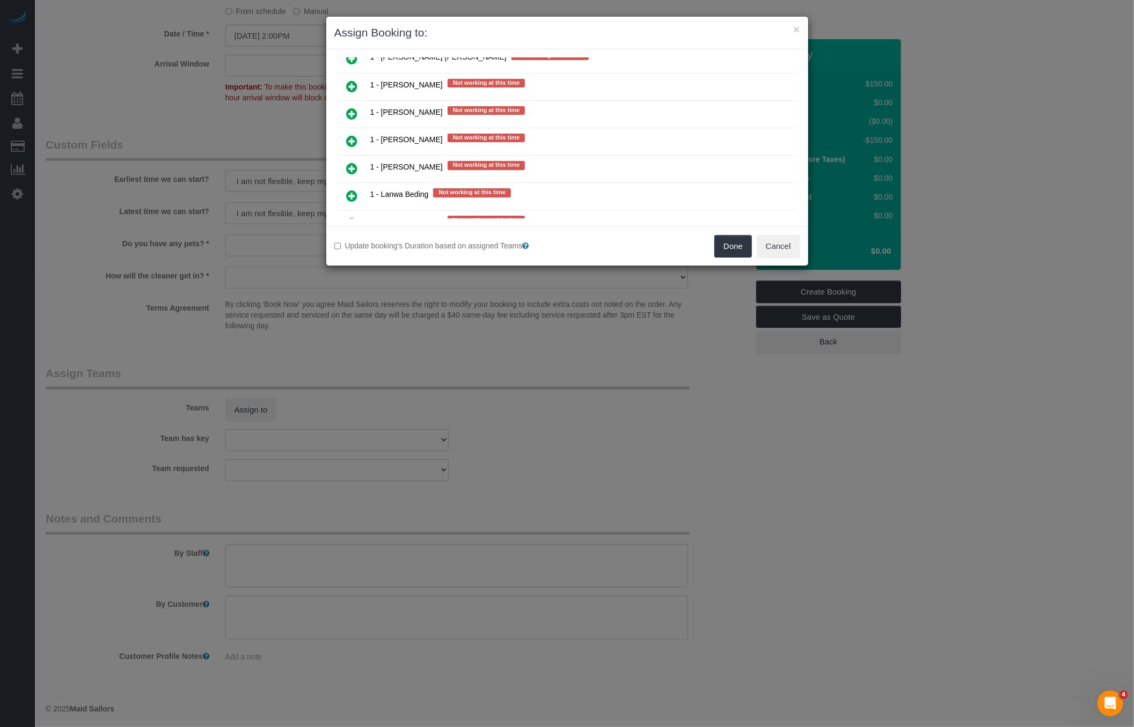
scroll to position [1863, 0]
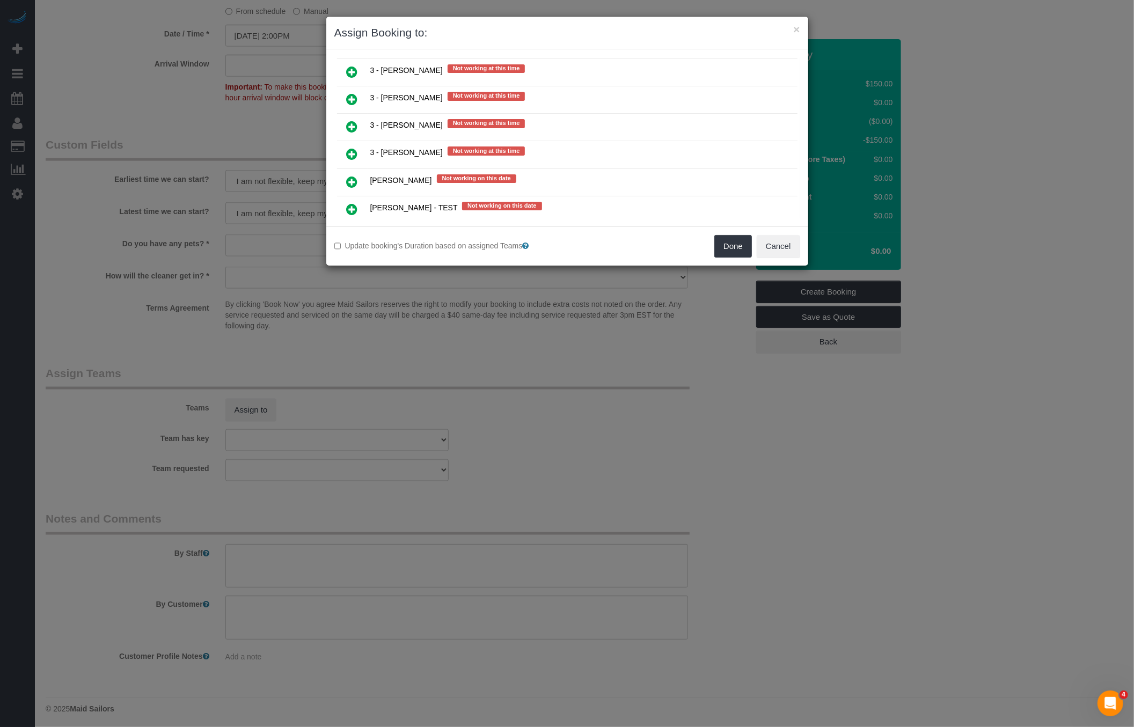
click at [354, 230] on icon at bounding box center [352, 236] width 11 height 13
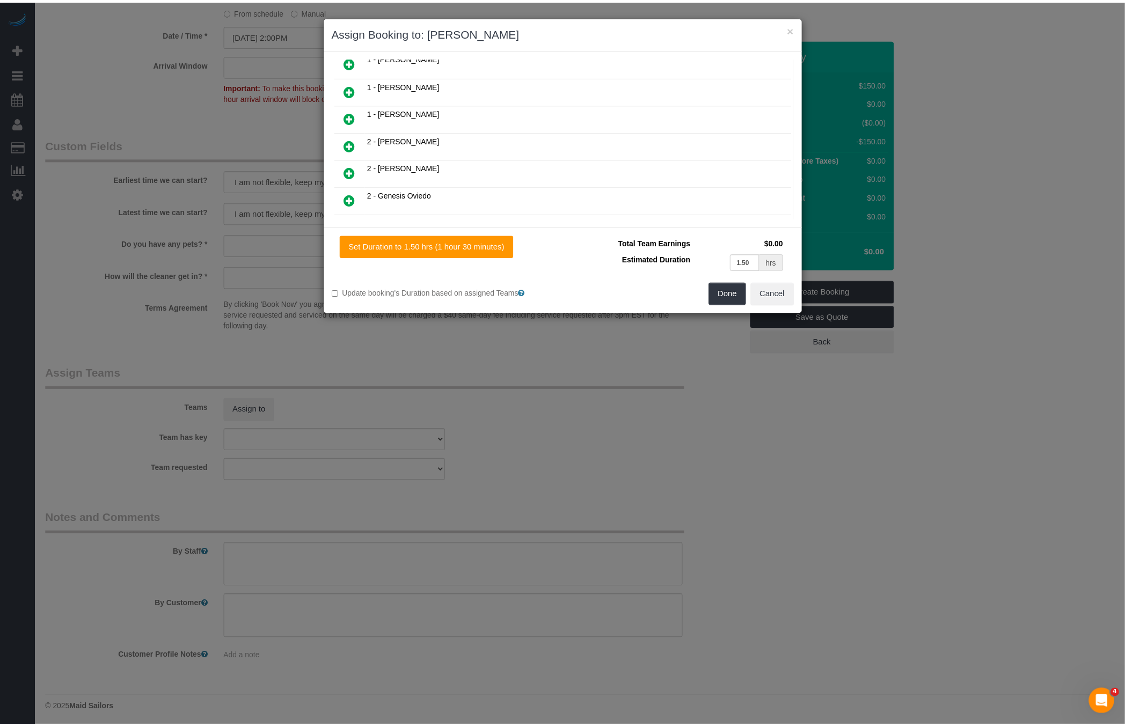
scroll to position [0, 0]
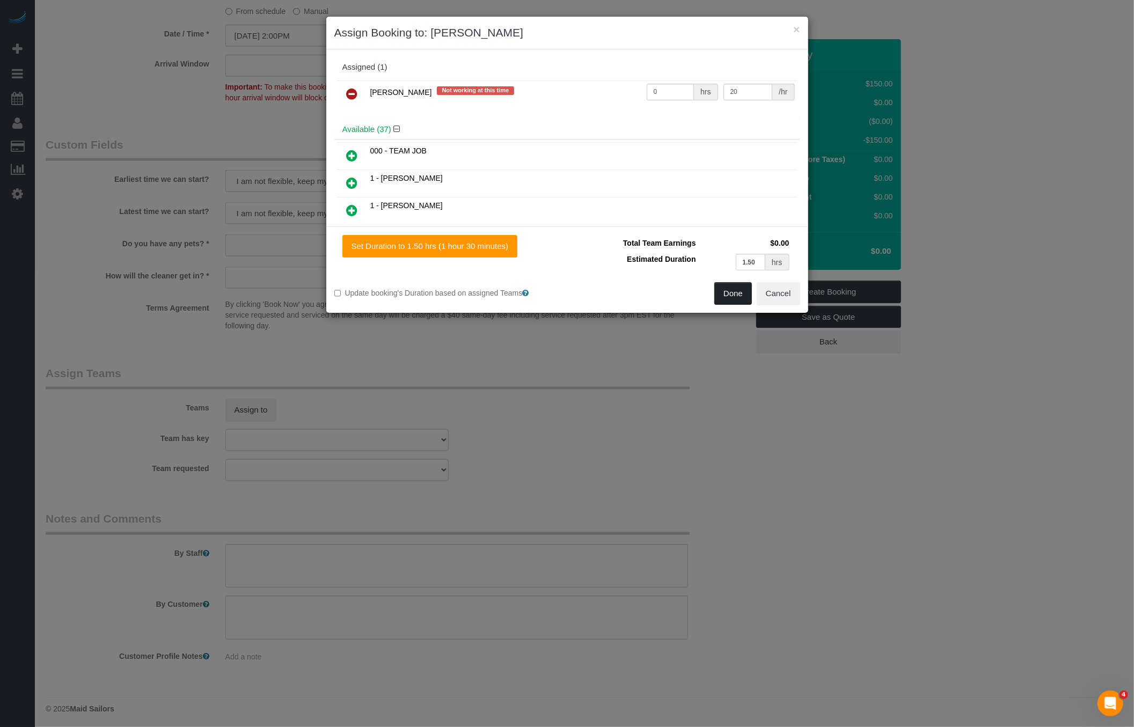
click at [733, 292] on button "Done" at bounding box center [734, 293] width 38 height 23
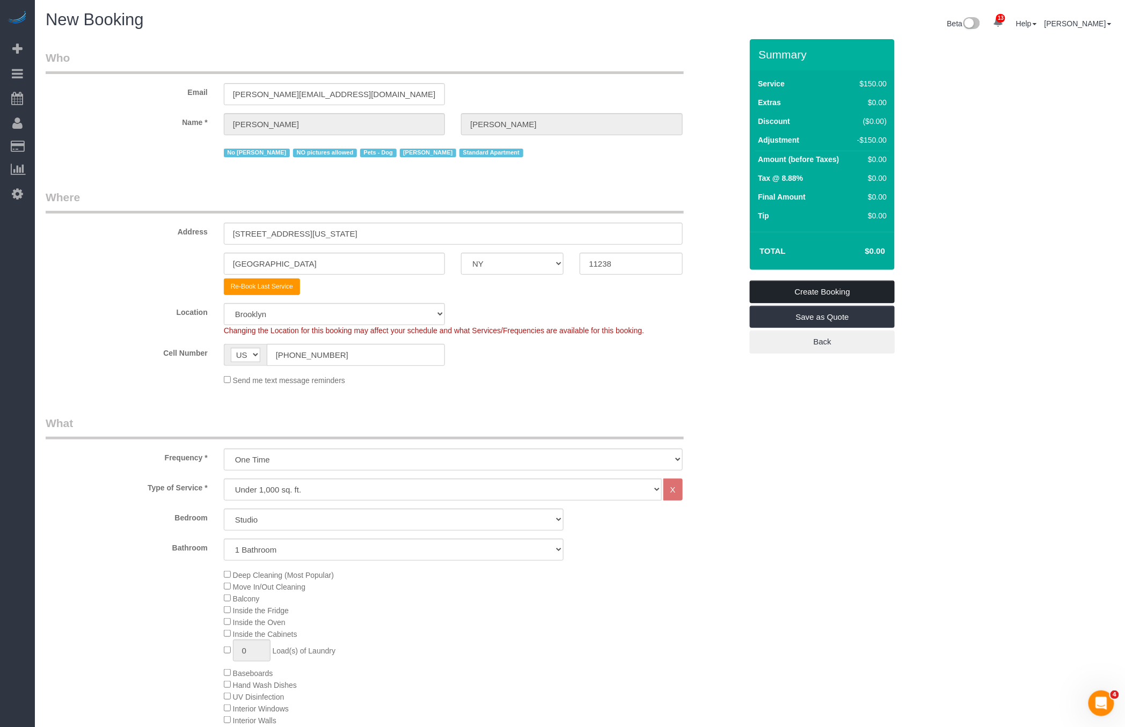
click at [794, 288] on link "Create Booking" at bounding box center [822, 292] width 145 height 23
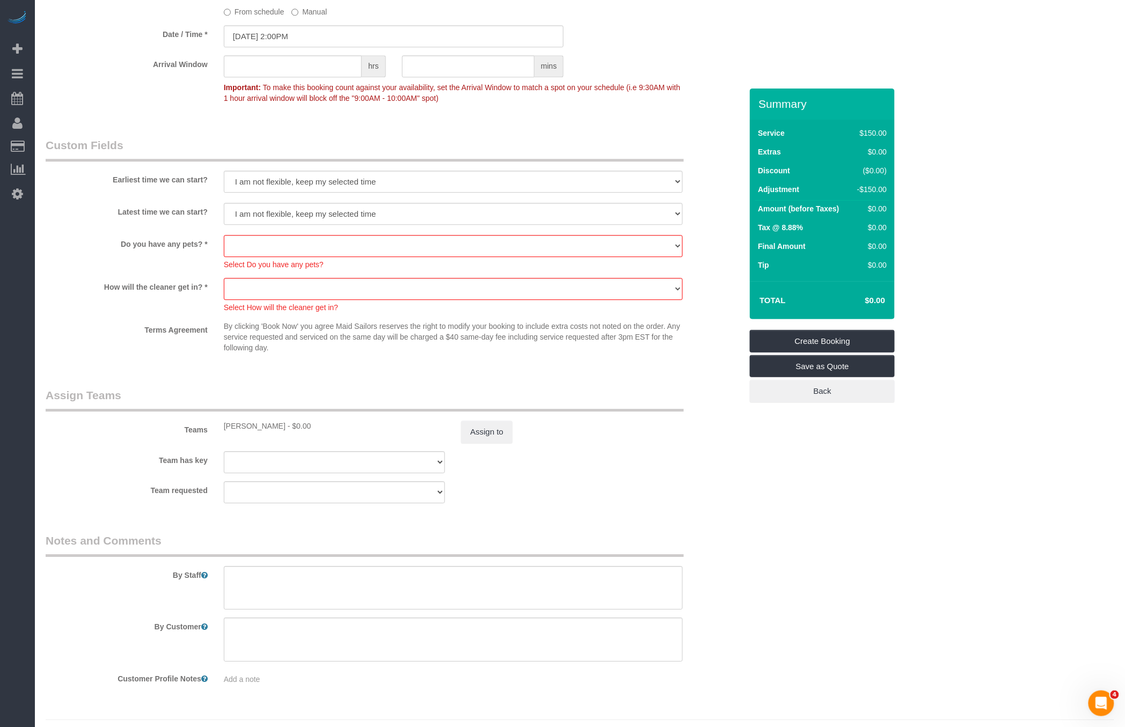
click at [498, 259] on div "Select Do you have any pets?" at bounding box center [453, 263] width 459 height 13
click at [490, 245] on select "Dog Cat None" at bounding box center [453, 246] width 459 height 22
select select "number:14"
click at [224, 235] on select "Dog Cat None" at bounding box center [453, 246] width 459 height 22
click at [493, 272] on sui-booking-custom-fields "Earliest time we can start? I am not flexible, keep my selected time 8:00 AM 9:…" at bounding box center [394, 247] width 696 height 221
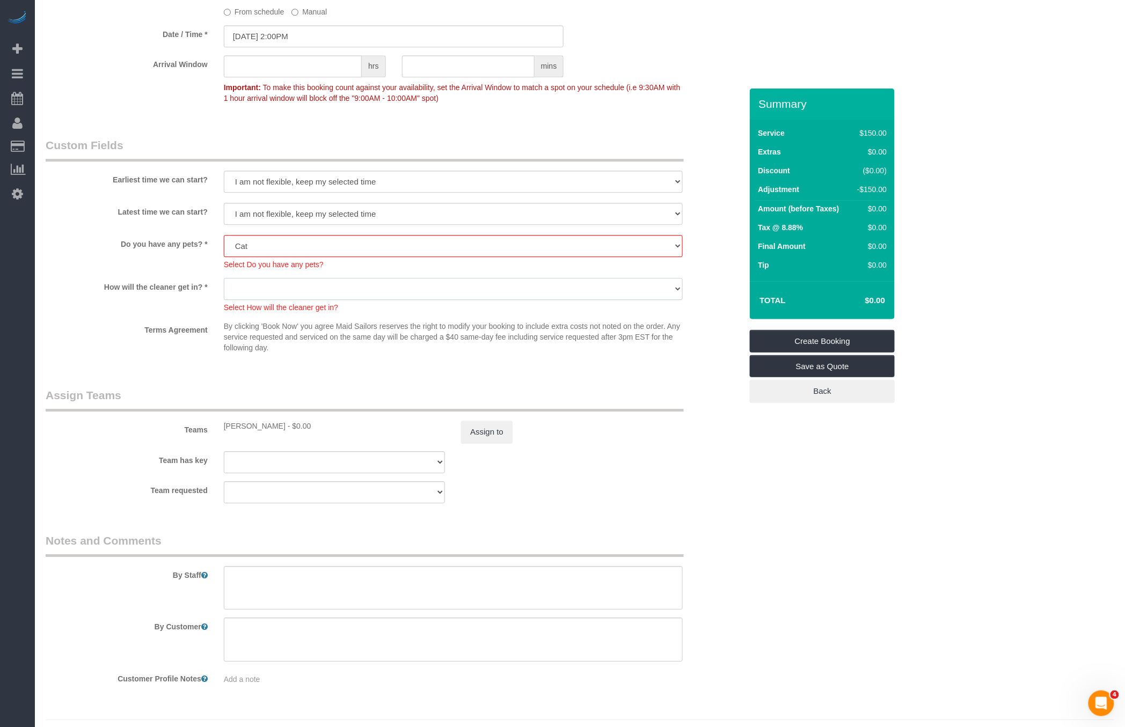
click at [487, 288] on select "We'll let you in. Doorman/Front Desk has the key. Other (Provide details)" at bounding box center [453, 289] width 459 height 22
select select "number:6"
click at [224, 278] on select "We'll let you in. Doorman/Front Desk has the key. Other (Provide details)" at bounding box center [453, 289] width 459 height 22
click at [795, 348] on link "Create Booking" at bounding box center [822, 341] width 145 height 23
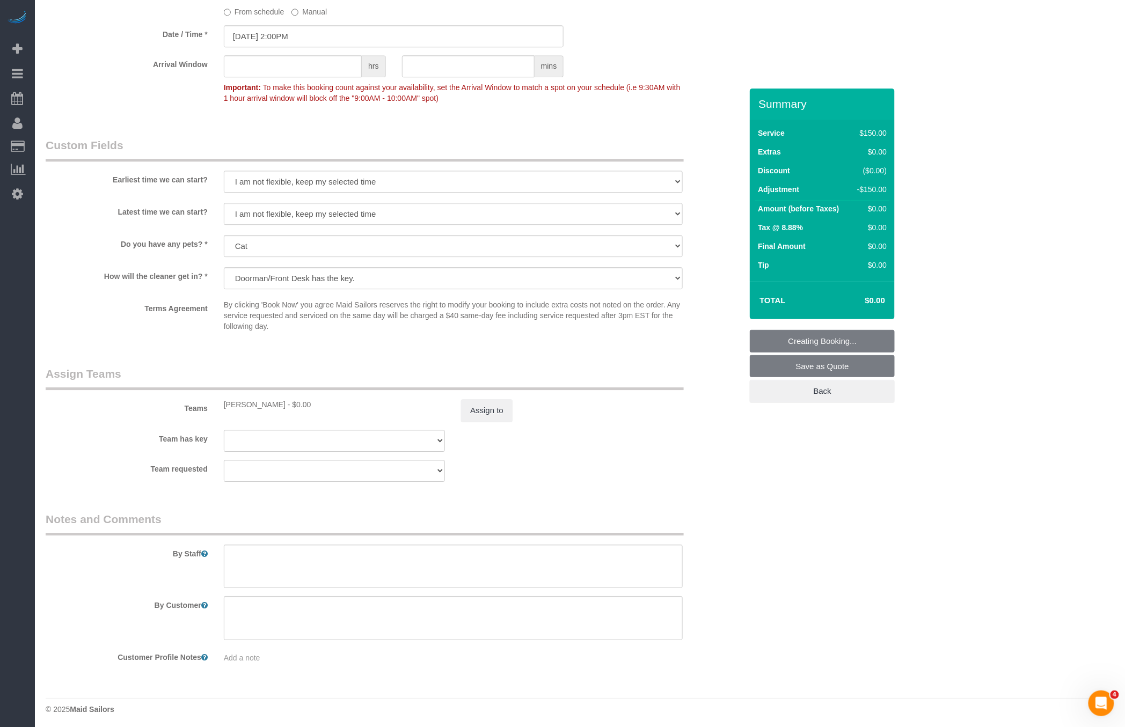
scroll to position [1126, 0]
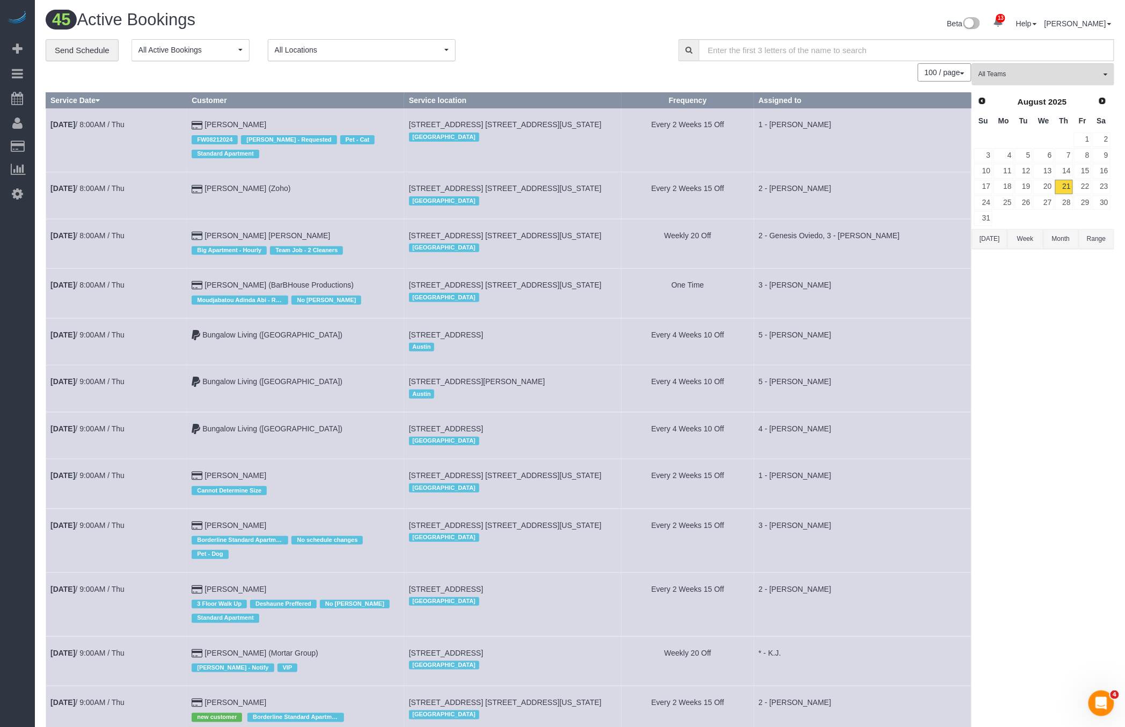
click at [782, 168] on td "1 - [PERSON_NAME]" at bounding box center [862, 140] width 217 height 64
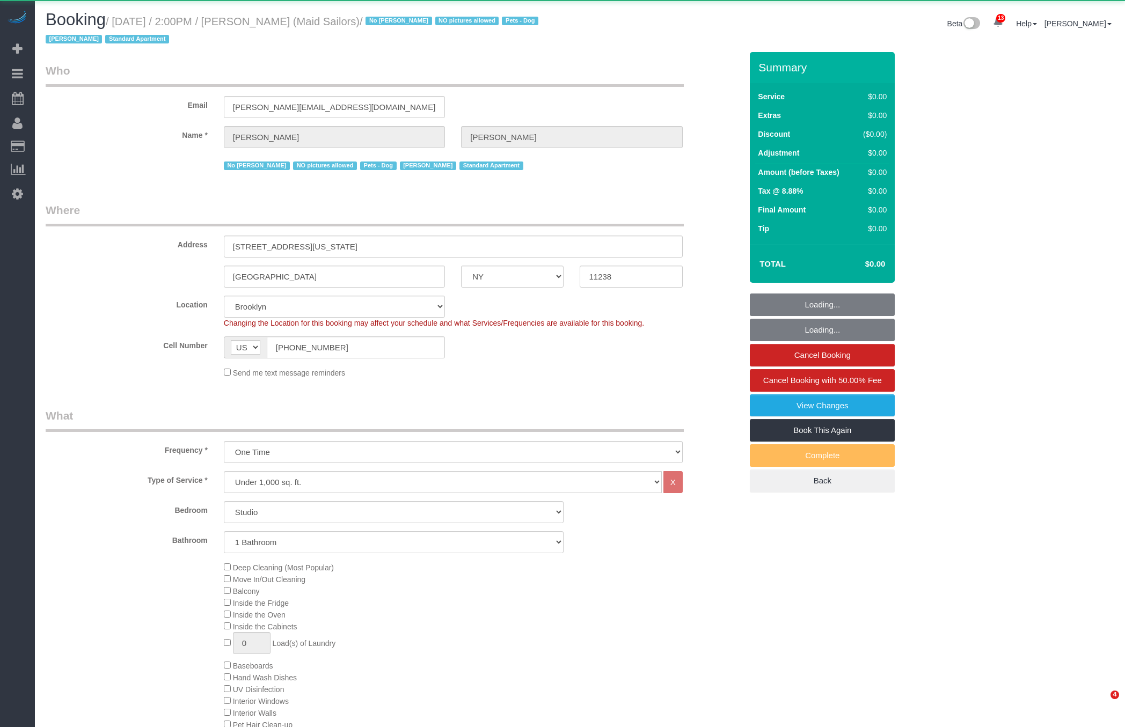
select select "NY"
select select "string:paypal"
select select "spot1"
select select "number:89"
select select "number:90"
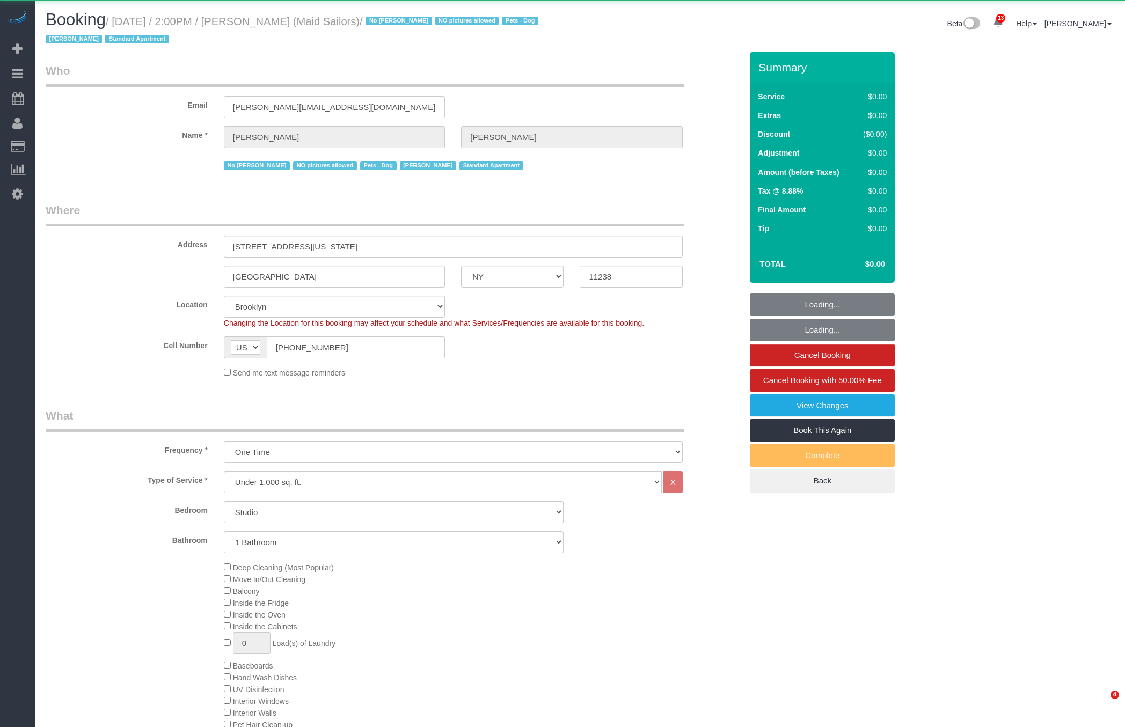
select select "number:14"
select select "number:6"
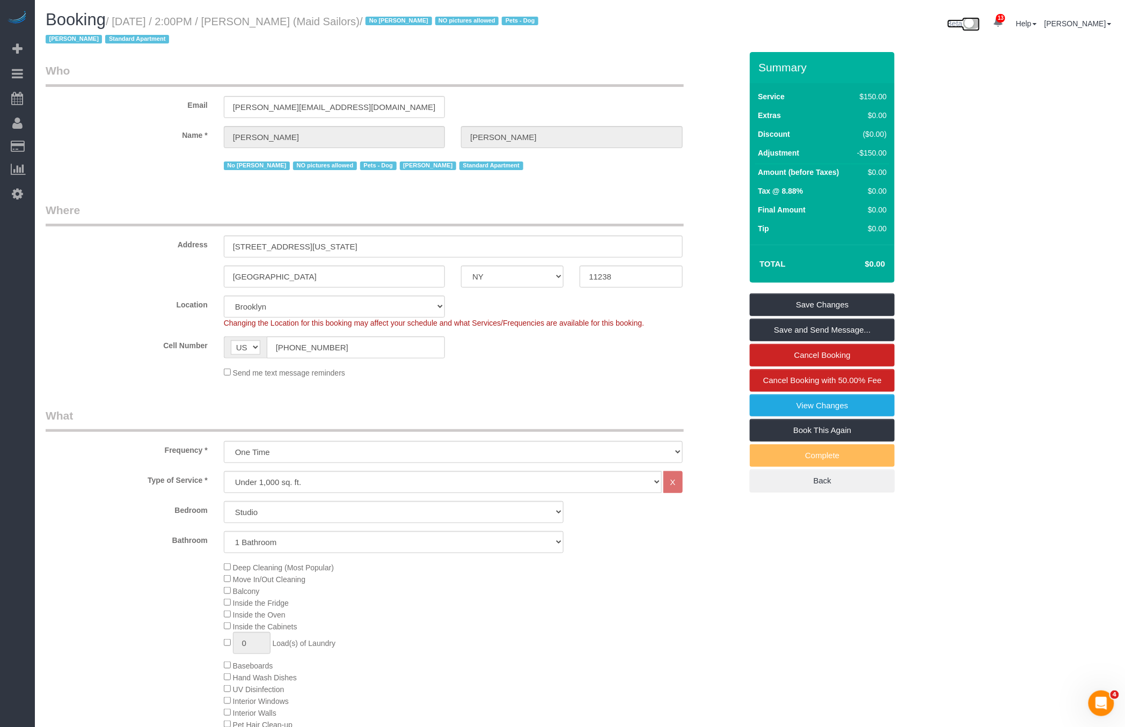
click at [974, 28] on img at bounding box center [972, 24] width 18 height 14
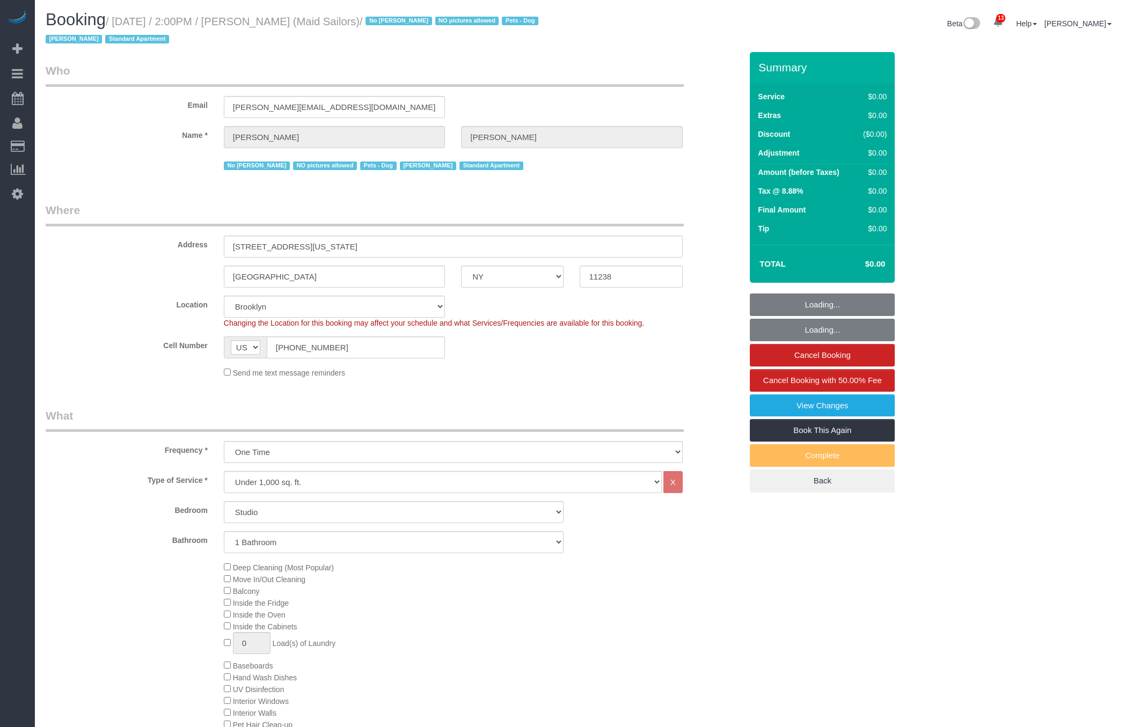
select select "NY"
select select "string:paypal"
select select "number:89"
select select "number:90"
select select "number:14"
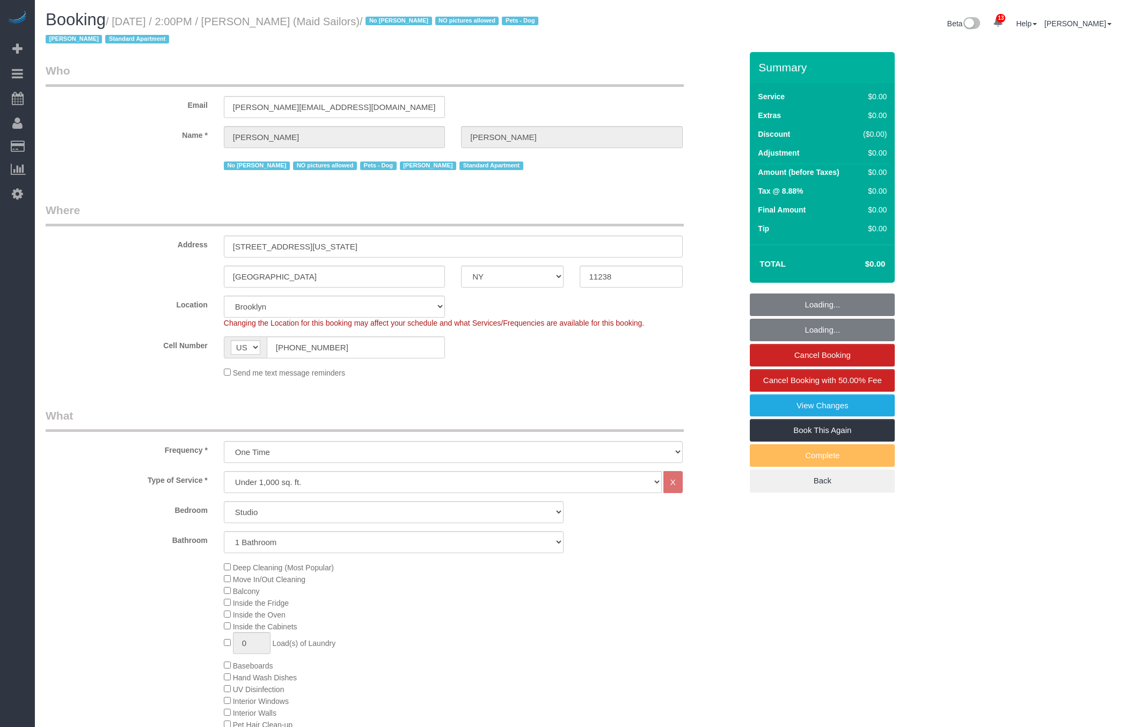
select select "number:6"
click at [1009, 25] on link "13" at bounding box center [998, 23] width 21 height 24
select select "spot44"
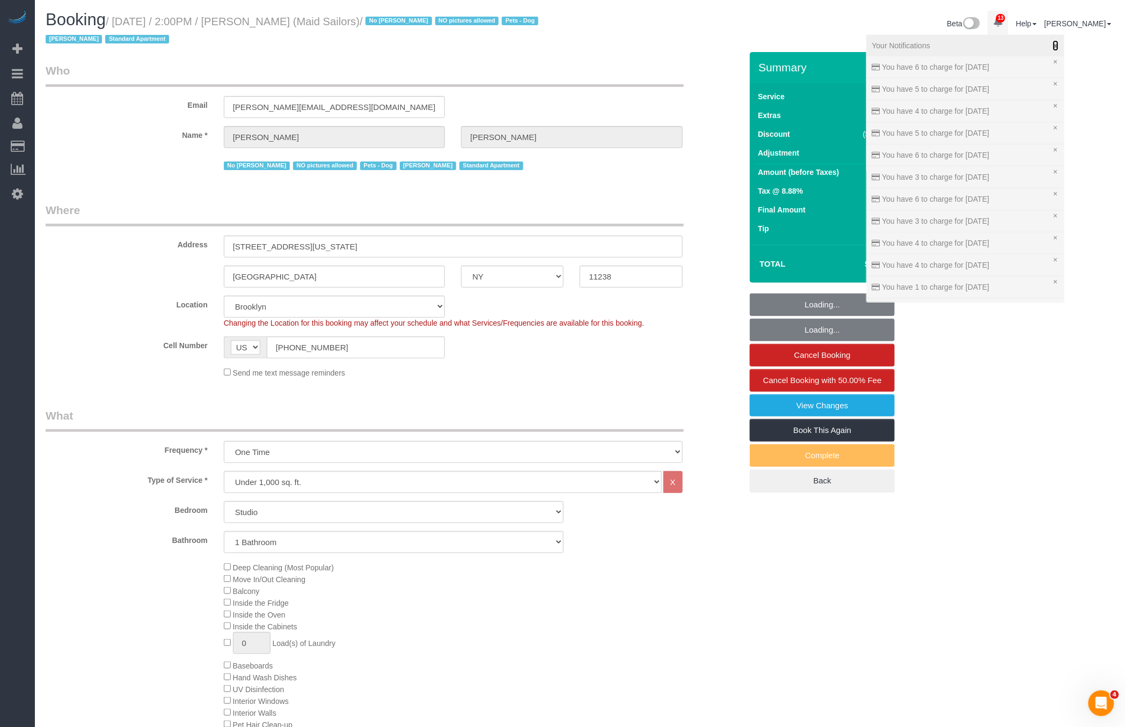
click at [1057, 47] on icon at bounding box center [1056, 46] width 6 height 8
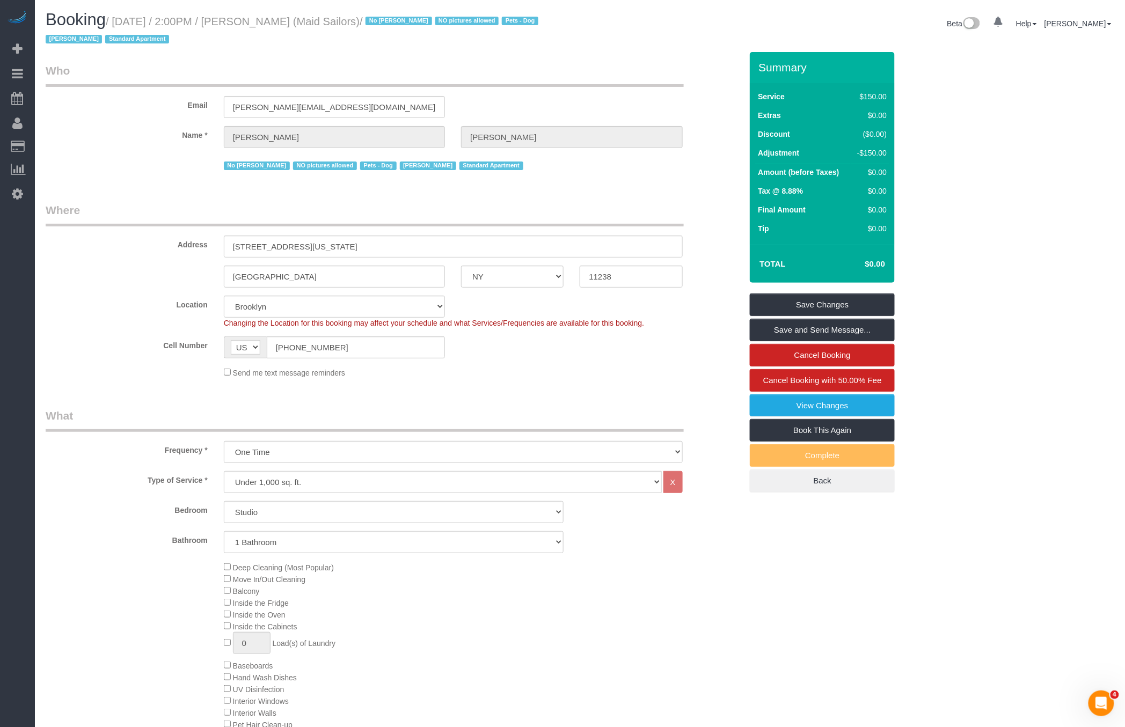
drag, startPoint x: 118, startPoint y: 20, endPoint x: 398, endPoint y: 24, distance: 280.8
click at [399, 24] on small "/ August 21, 2025 / 2:00PM / Raymond Chiu (Maid Sailors) / No Luis Maneiro NO p…" at bounding box center [294, 31] width 496 height 30
copy small "August 21, 2025 / 2:00PM / Raymond Chiu (Maid Sailors)"
